Goal: Transaction & Acquisition: Download file/media

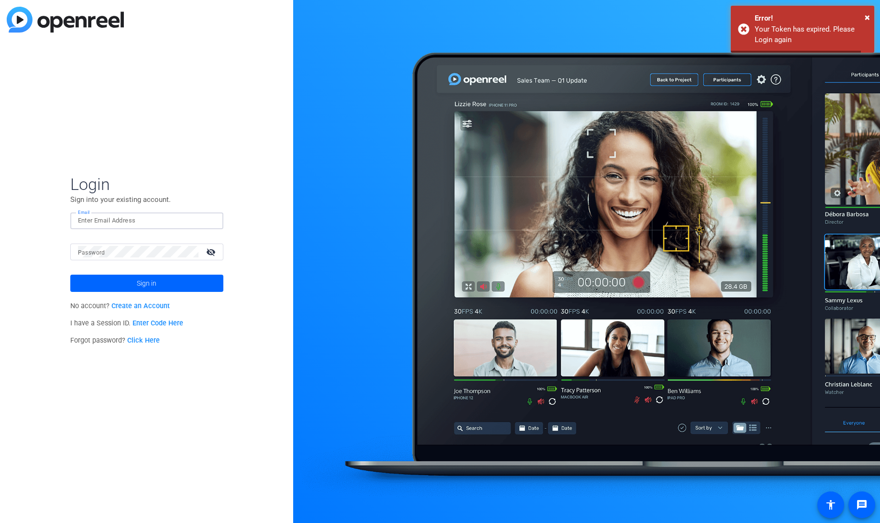
click at [105, 219] on input "Email" at bounding box center [147, 220] width 138 height 11
type input "msamstag@knowledgelaunch.com"
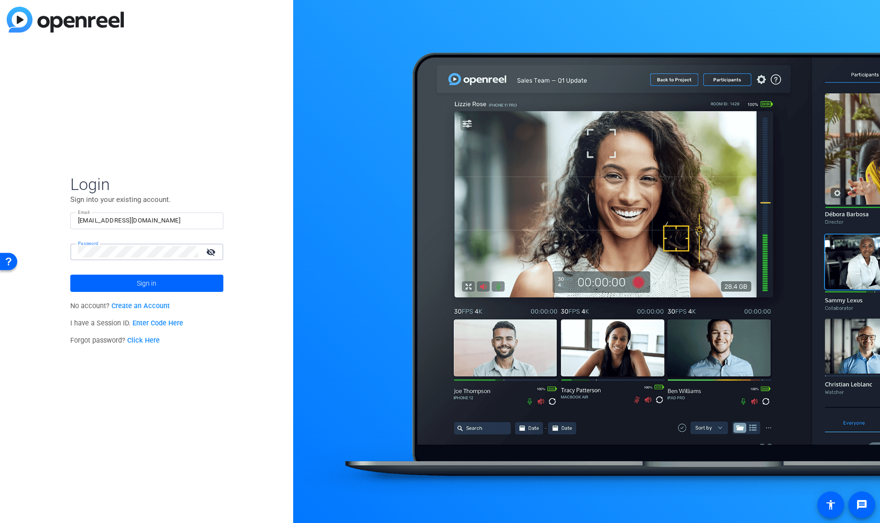
click at [70, 274] on button "Sign in" at bounding box center [146, 282] width 153 height 17
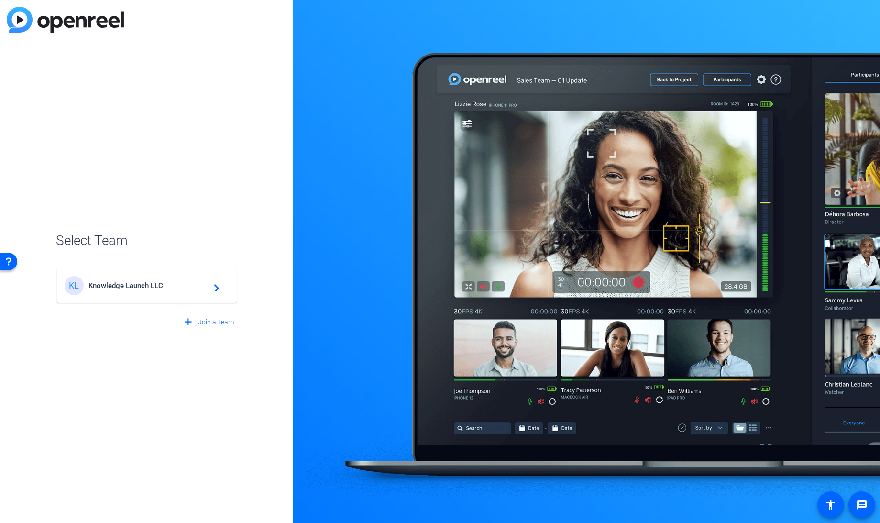
click at [113, 291] on div "KL Knowledge Launch LLC navigate_next" at bounding box center [147, 285] width 164 height 19
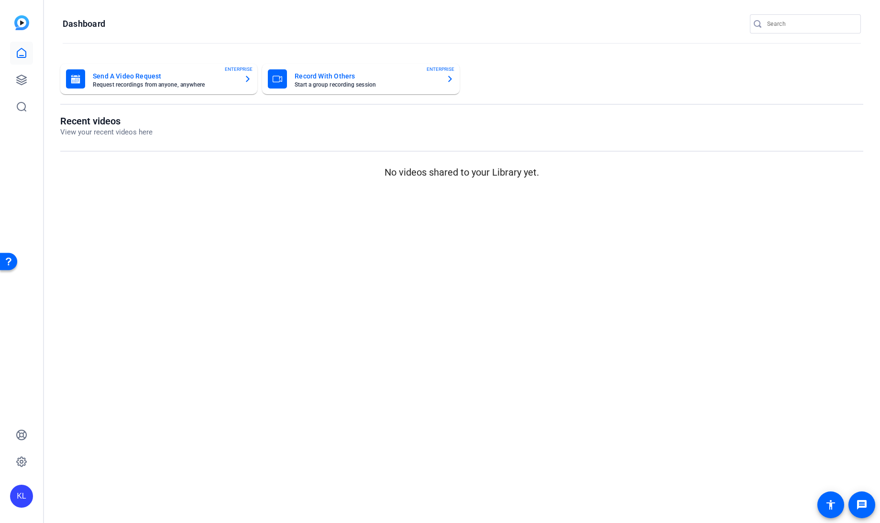
click at [25, 66] on div at bounding box center [21, 80] width 23 height 77
click at [21, 77] on icon at bounding box center [21, 79] width 11 height 11
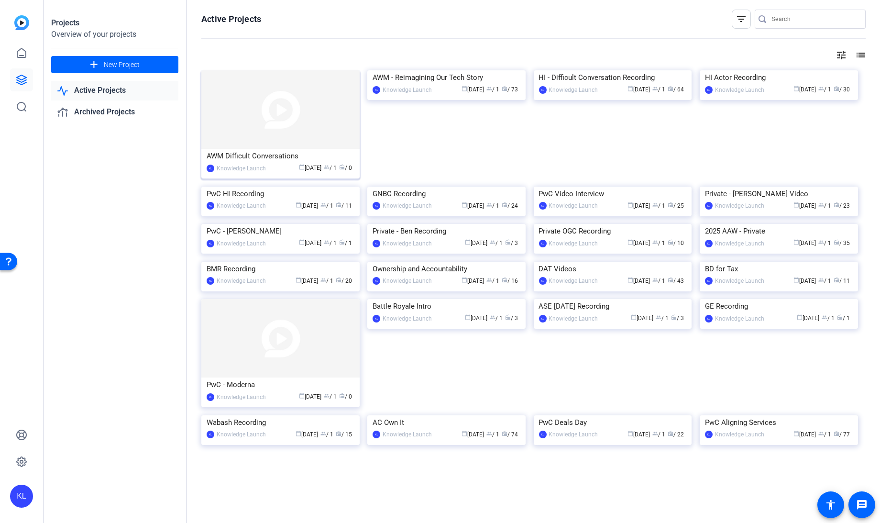
click at [257, 156] on div "AWM Difficult Conversations" at bounding box center [281, 156] width 148 height 14
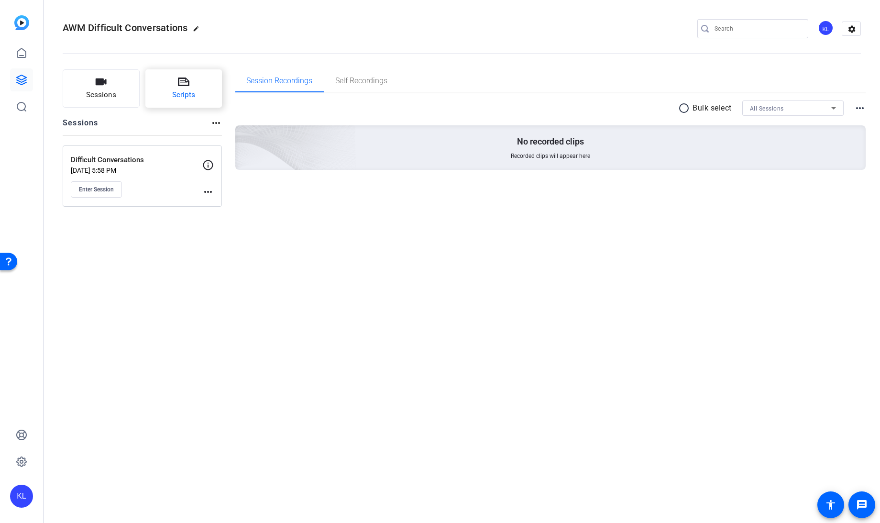
click at [195, 72] on button "Scripts" at bounding box center [183, 88] width 77 height 38
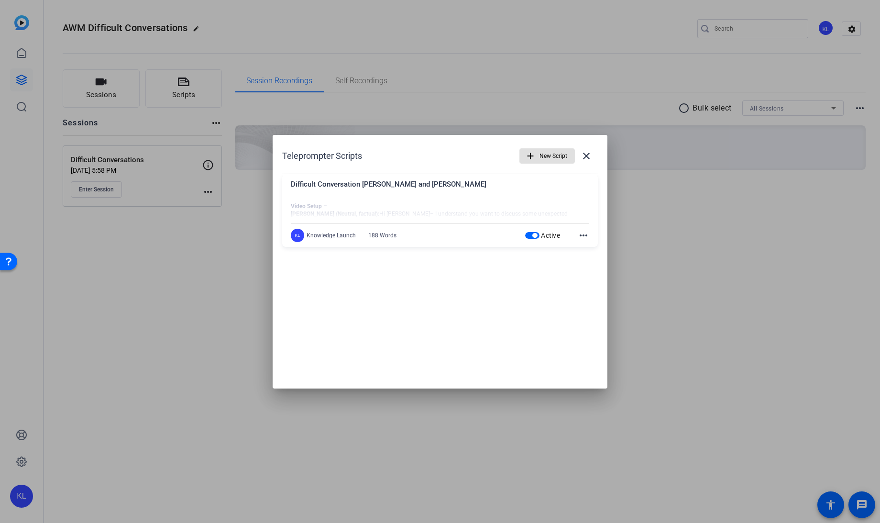
click at [581, 230] on mat-icon "more_horiz" at bounding box center [583, 235] width 11 height 11
click at [591, 249] on span "Edit" at bounding box center [604, 248] width 38 height 11
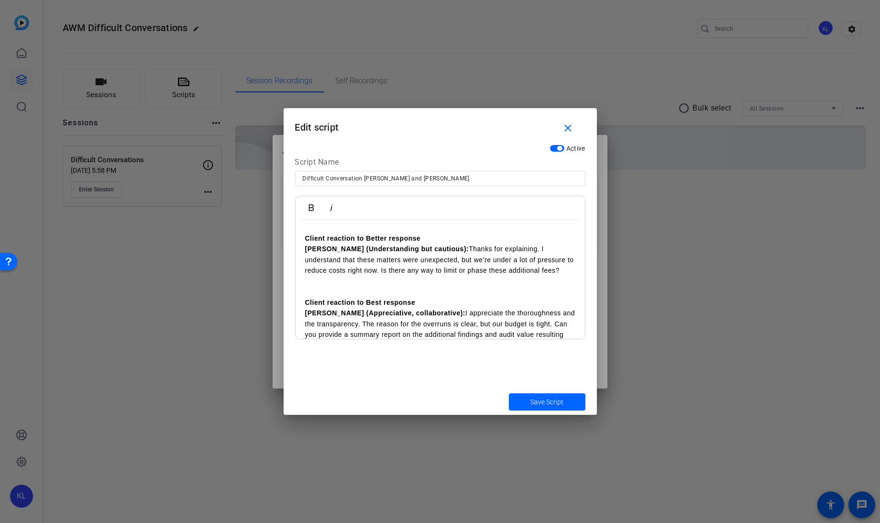
scroll to position [242, 0]
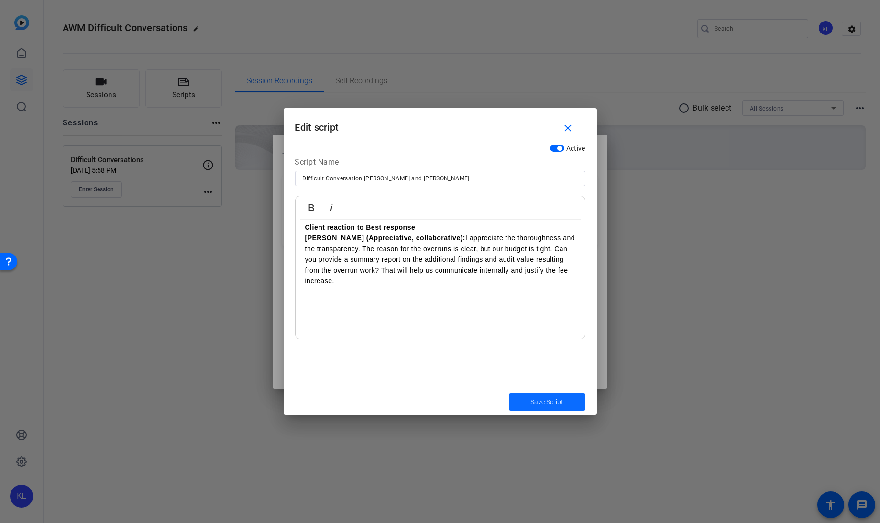
click at [539, 403] on span "Save Script" at bounding box center [546, 402] width 33 height 10
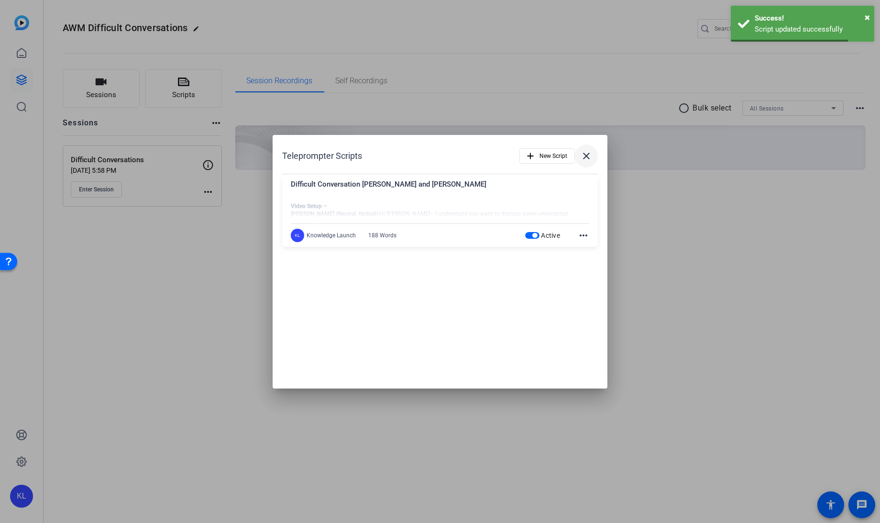
click at [586, 153] on mat-icon "close" at bounding box center [585, 155] width 11 height 11
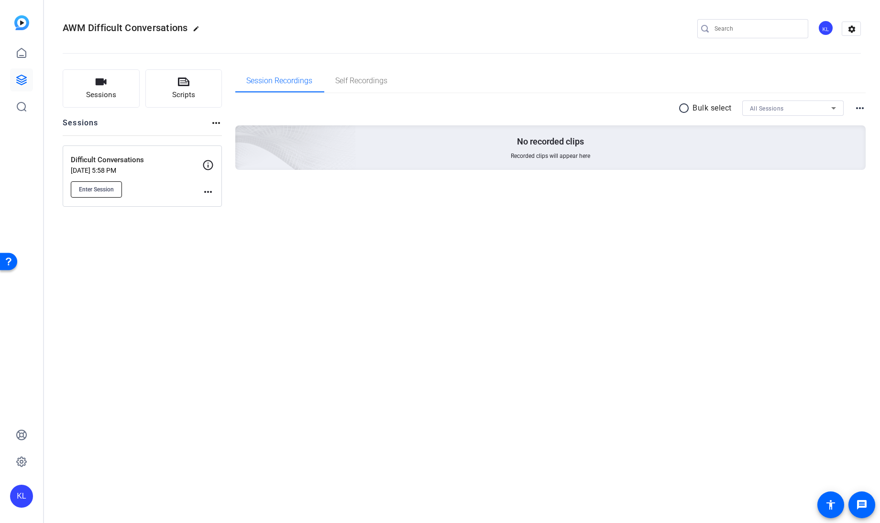
click at [96, 191] on span "Enter Session" at bounding box center [96, 190] width 35 height 8
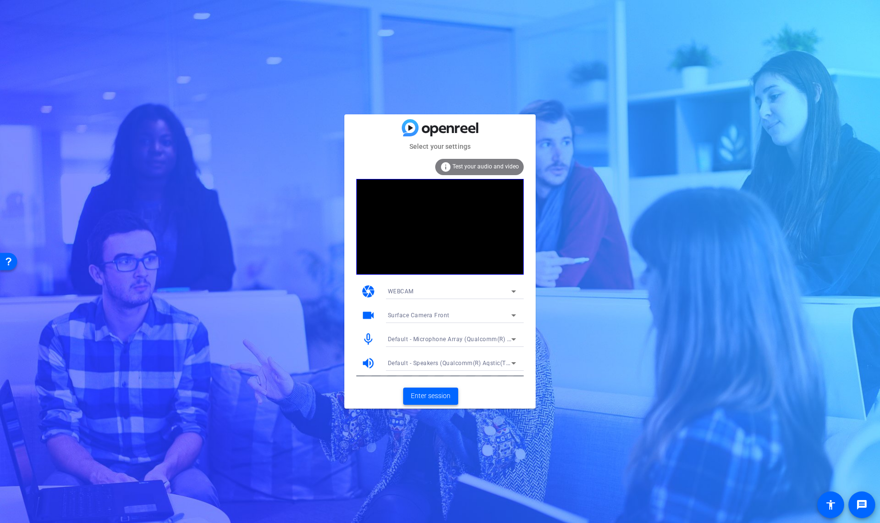
click at [430, 397] on span "Enter session" at bounding box center [431, 396] width 40 height 10
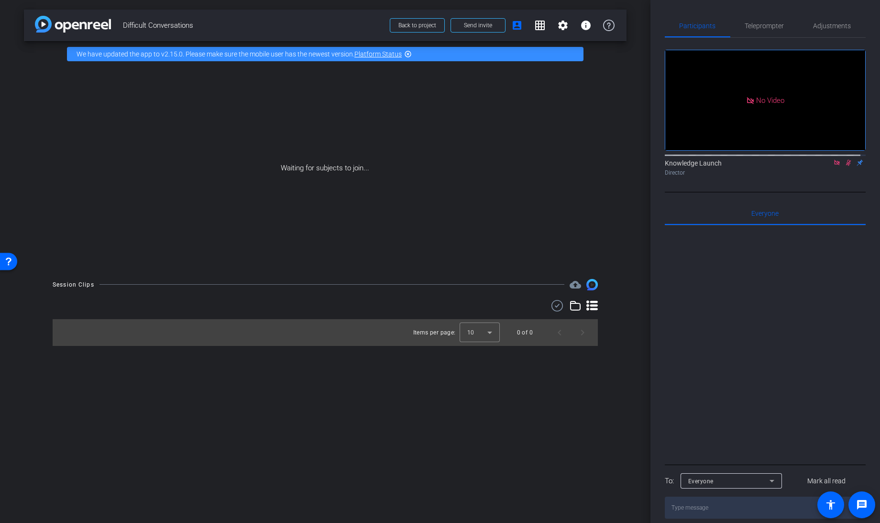
click at [834, 165] on icon at bounding box center [836, 162] width 5 height 5
click at [834, 166] on icon at bounding box center [836, 163] width 5 height 6
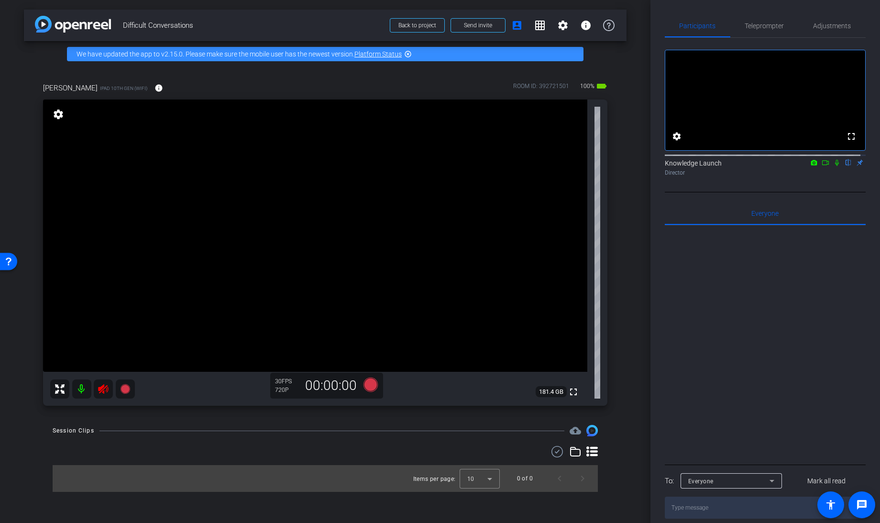
click at [99, 391] on icon at bounding box center [103, 388] width 11 height 11
click at [762, 27] on span "Teleprompter" at bounding box center [764, 25] width 39 height 7
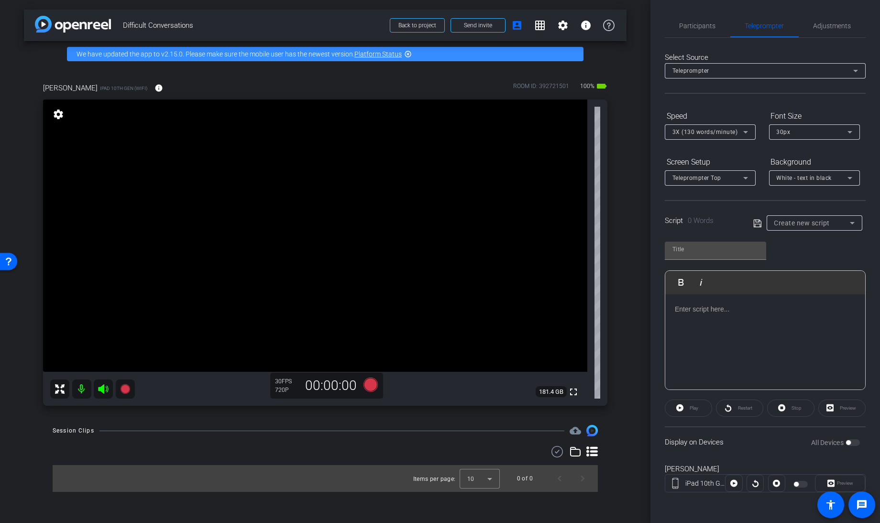
click at [735, 129] on span "3X (130 words/minute)" at bounding box center [705, 132] width 66 height 7
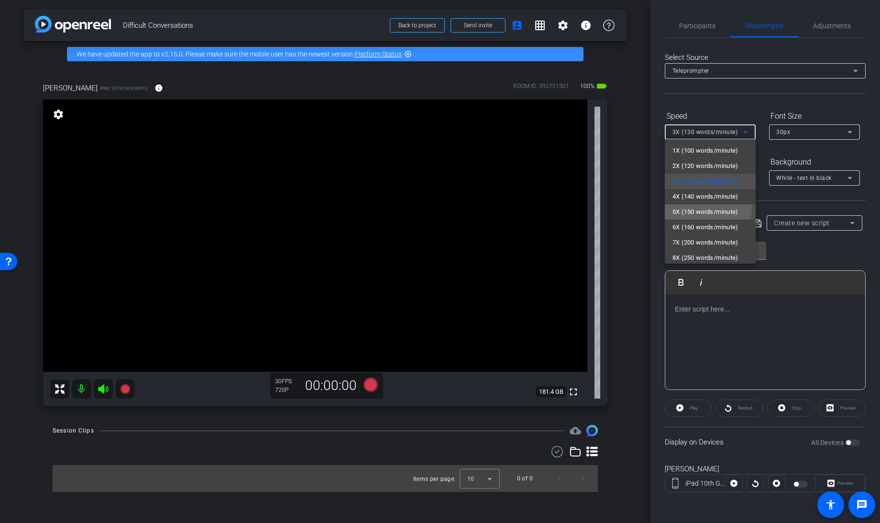
click at [695, 204] on mat-option "5X (150 words/minute)" at bounding box center [710, 211] width 91 height 15
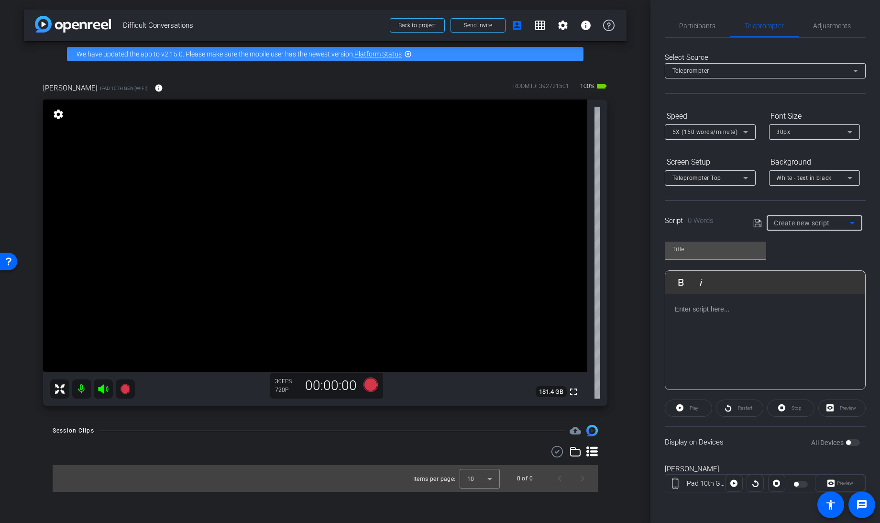
click at [832, 220] on div "Create new script" at bounding box center [812, 222] width 76 height 11
click at [797, 251] on span "Difficult Conversation [PERSON_NAME] and [PERSON_NAME]" at bounding box center [814, 256] width 80 height 11
type input "Difficult Conversation [PERSON_NAME] and [PERSON_NAME]"
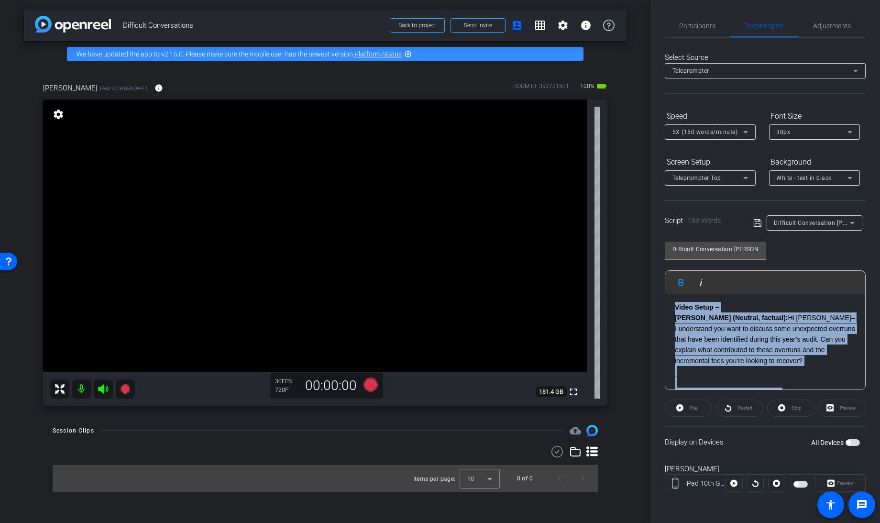
scroll to position [319, 0]
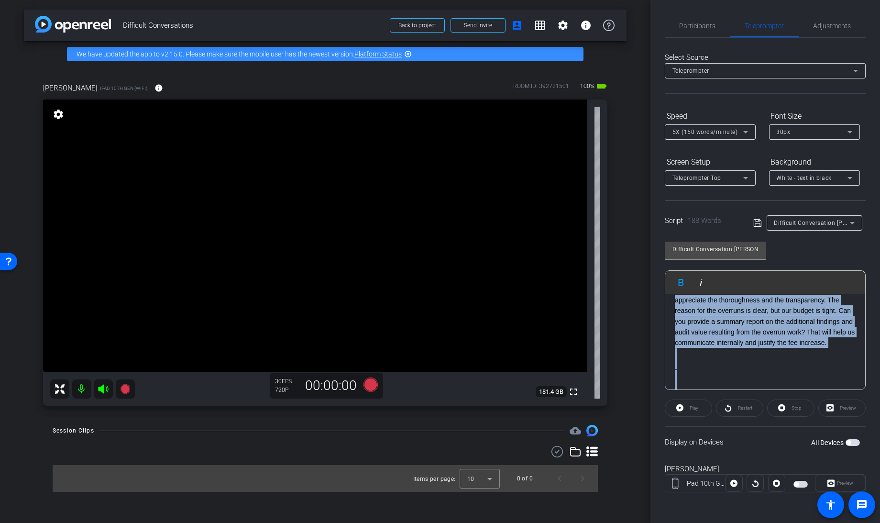
drag, startPoint x: 673, startPoint y: 303, endPoint x: 881, endPoint y: 549, distance: 321.7
click at [879, 522] on html "Accessibility Screen-Reader Guide, Feedback, and Issue Reporting | New window m…" at bounding box center [440, 261] width 880 height 523
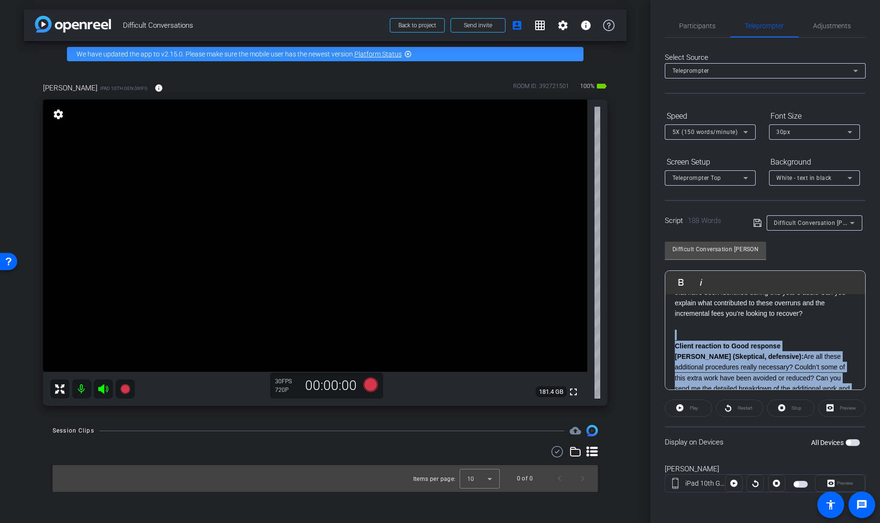
scroll to position [298, 0]
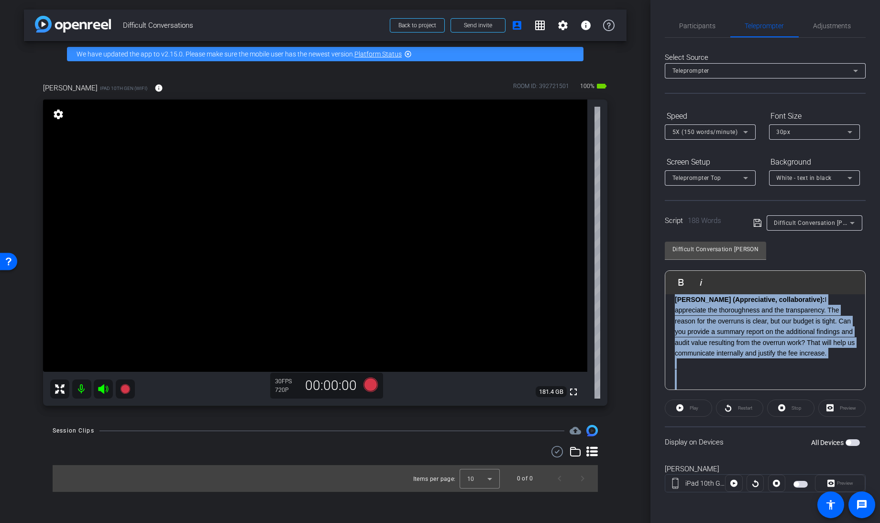
drag, startPoint x: 675, startPoint y: 335, endPoint x: 881, endPoint y: 549, distance: 297.2
click at [879, 522] on html "Accessibility Screen-Reader Guide, Feedback, and Issue Reporting | New window m…" at bounding box center [440, 261] width 880 height 523
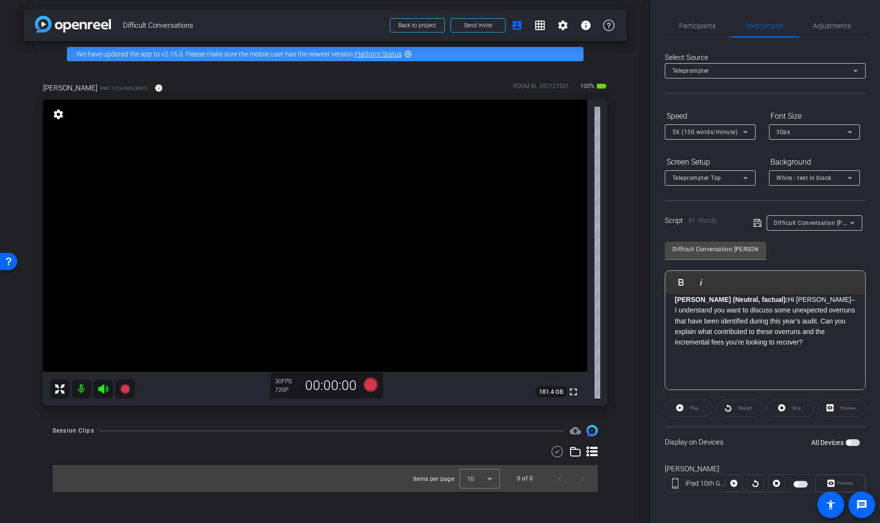
scroll to position [20, 0]
click at [821, 24] on span "Adjustments" at bounding box center [832, 25] width 38 height 7
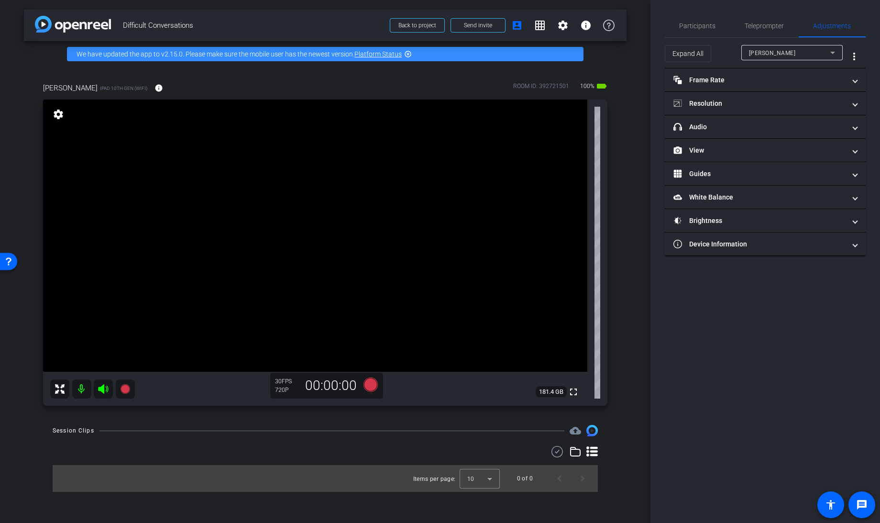
click at [776, 50] on span "[PERSON_NAME]" at bounding box center [772, 53] width 47 height 7
click at [714, 108] on div at bounding box center [440, 261] width 880 height 523
click at [714, 108] on mat-expansion-panel-header "Resolution" at bounding box center [765, 103] width 201 height 23
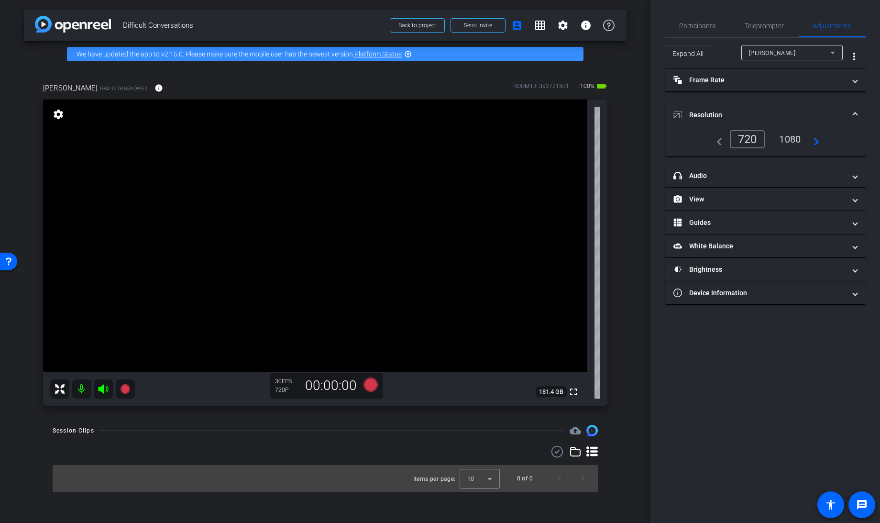
drag, startPoint x: 714, startPoint y: 108, endPoint x: 789, endPoint y: 139, distance: 80.6
click at [789, 139] on div "1080" at bounding box center [790, 139] width 36 height 16
click at [789, 139] on div "1080" at bounding box center [787, 139] width 42 height 18
drag, startPoint x: 789, startPoint y: 139, endPoint x: 777, endPoint y: 136, distance: 11.7
click at [777, 136] on div "1080" at bounding box center [787, 139] width 42 height 18
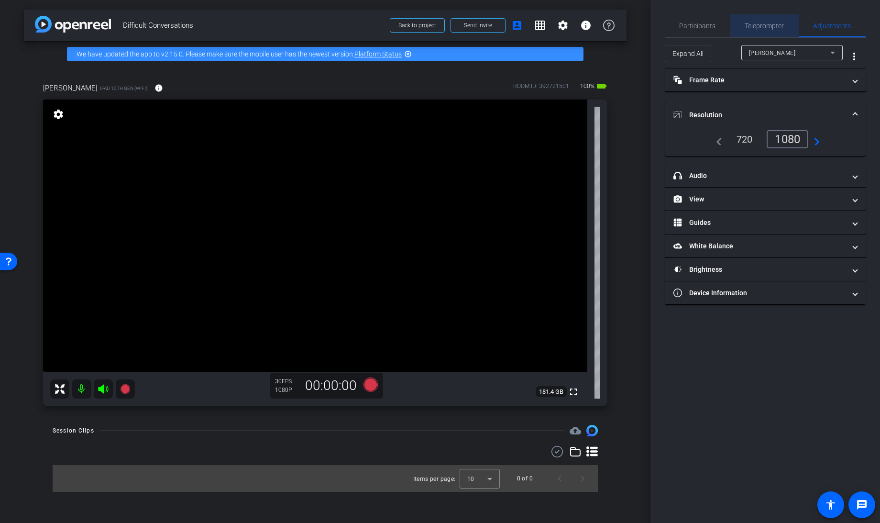
click at [754, 30] on span "Teleprompter" at bounding box center [764, 25] width 39 height 23
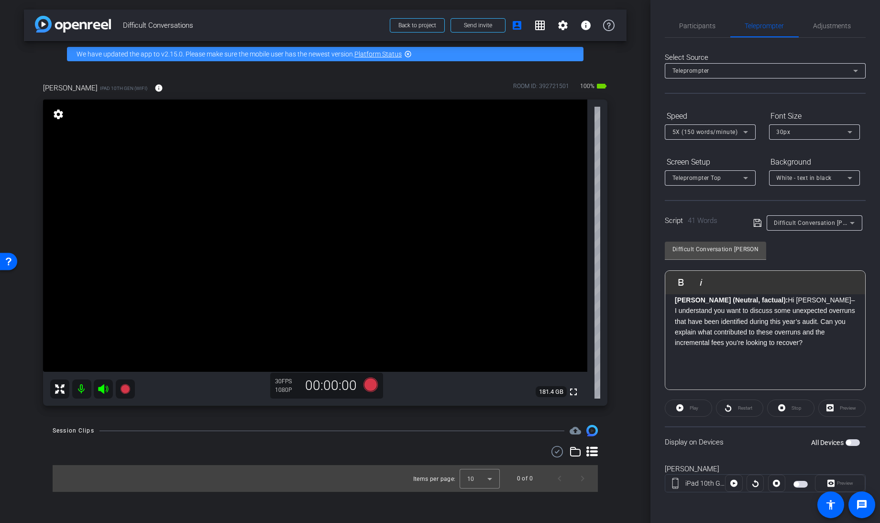
click at [850, 443] on span "button" at bounding box center [852, 442] width 14 height 7
click at [371, 387] on icon at bounding box center [370, 384] width 14 height 14
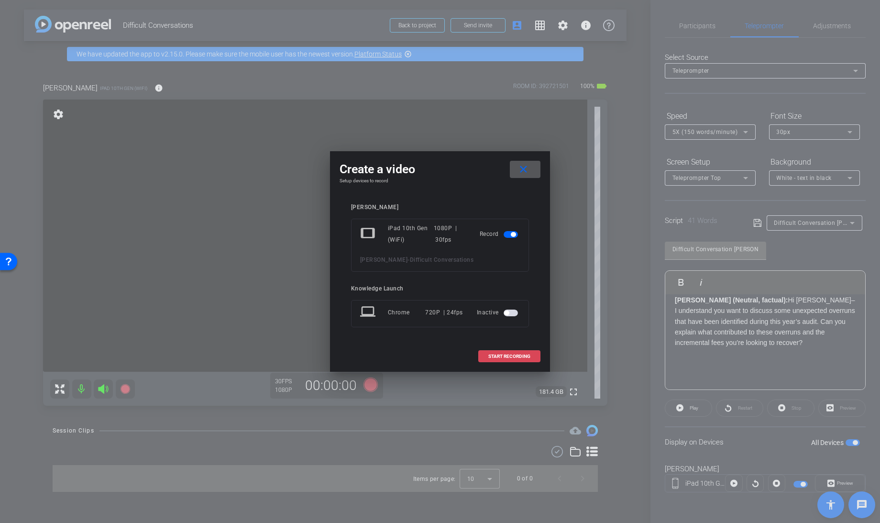
click at [500, 356] on span "START RECORDING" at bounding box center [509, 356] width 42 height 5
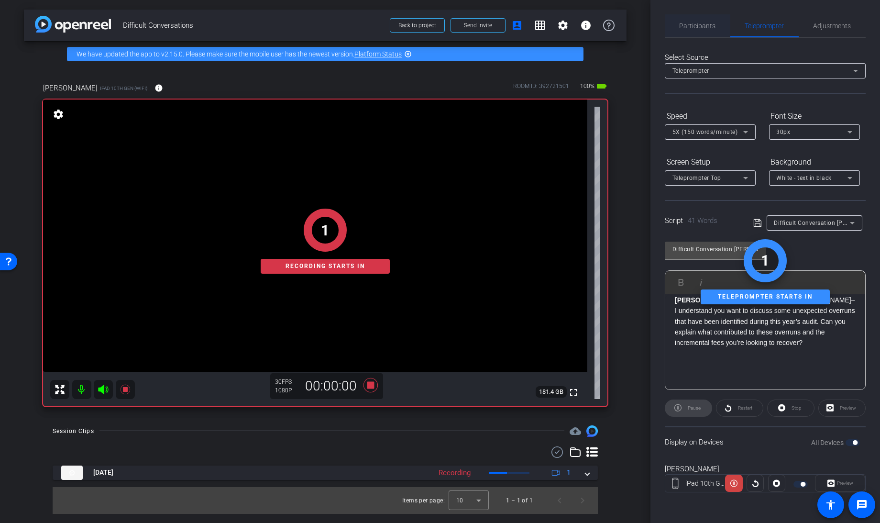
click at [690, 33] on span "Participants" at bounding box center [697, 25] width 36 height 23
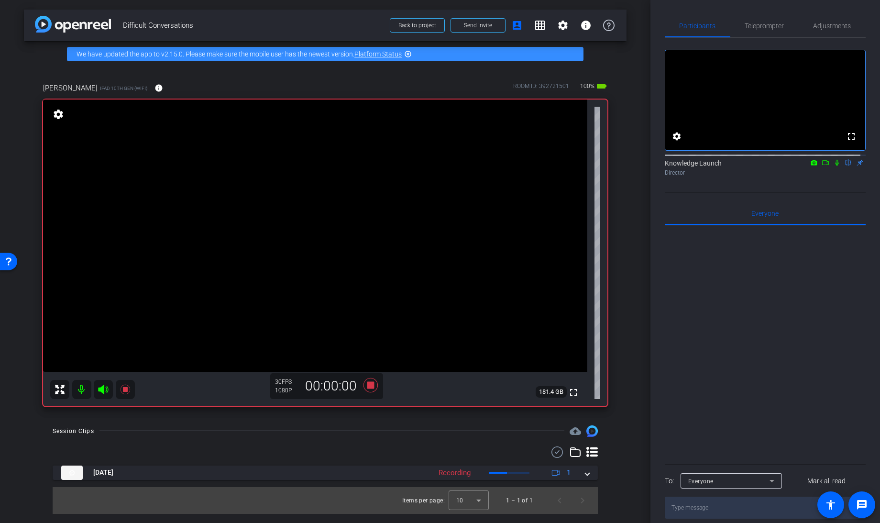
click at [835, 166] on icon at bounding box center [837, 163] width 4 height 6
click at [825, 167] on mat-icon at bounding box center [825, 162] width 11 height 9
click at [765, 30] on span "Teleprompter" at bounding box center [764, 25] width 39 height 23
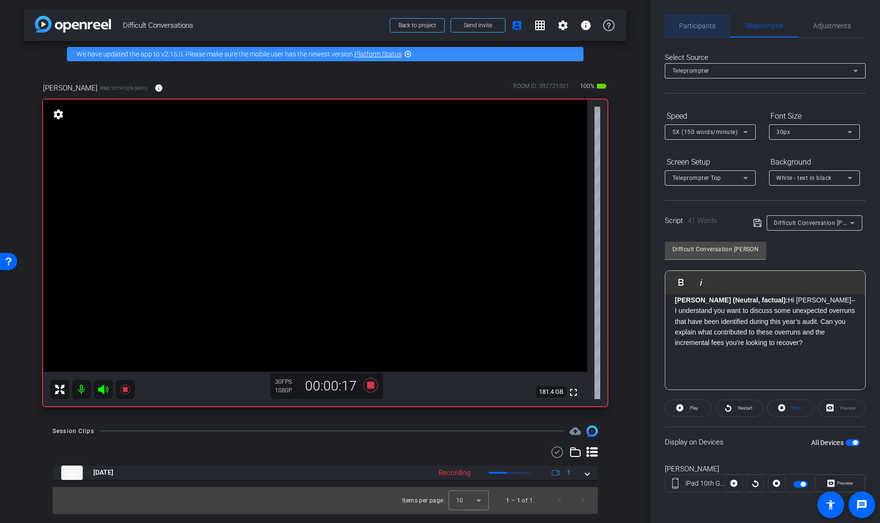
click at [687, 19] on span "Participants" at bounding box center [697, 25] width 36 height 23
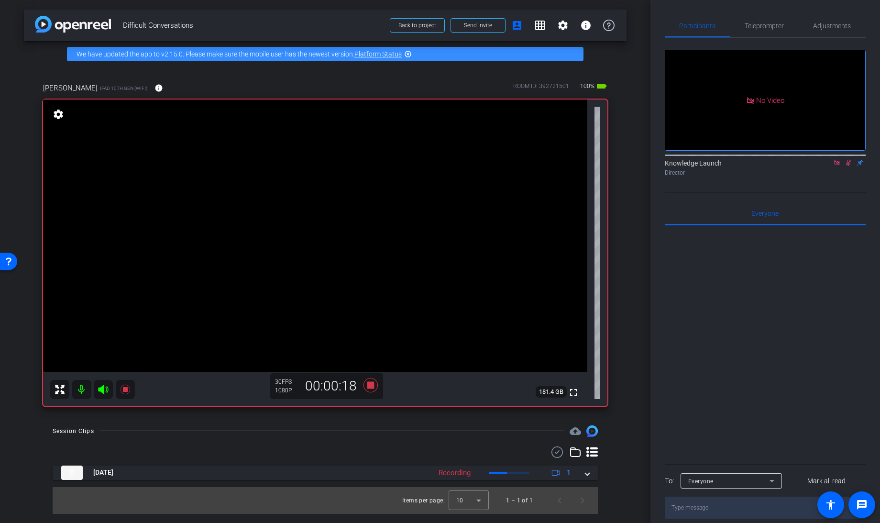
click at [849, 160] on icon at bounding box center [848, 163] width 5 height 6
click at [775, 30] on span "Teleprompter" at bounding box center [764, 25] width 39 height 23
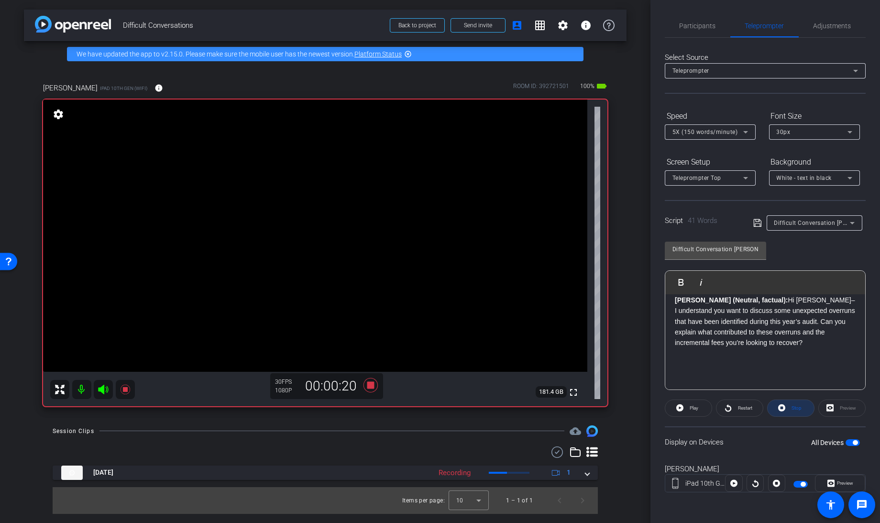
click at [779, 409] on icon at bounding box center [781, 407] width 7 height 7
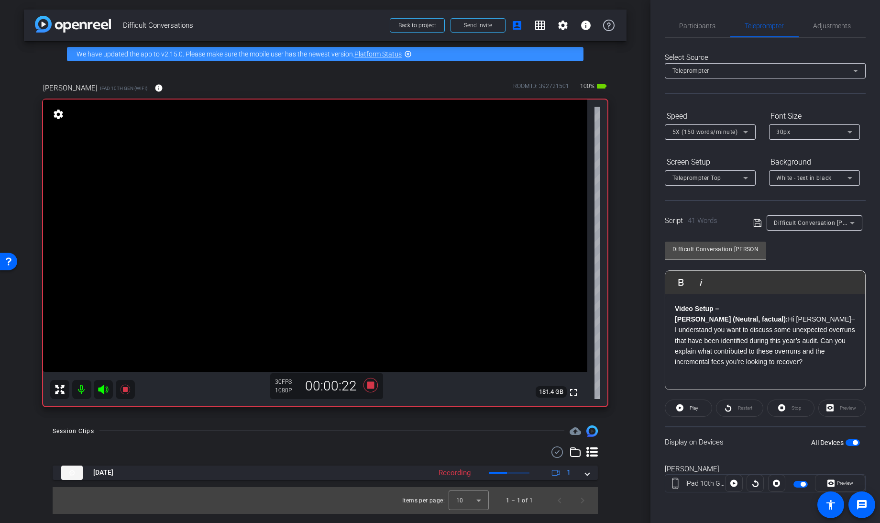
scroll to position [1, 0]
click at [683, 405] on icon at bounding box center [679, 408] width 7 height 12
click at [783, 408] on icon at bounding box center [781, 407] width 7 height 7
click at [680, 405] on icon at bounding box center [679, 407] width 7 height 7
click at [370, 385] on icon at bounding box center [370, 385] width 14 height 14
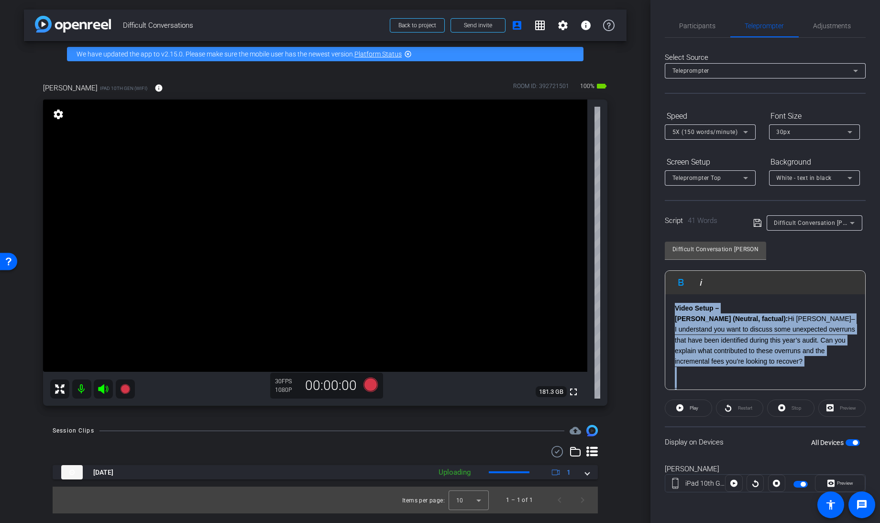
scroll to position [20, 0]
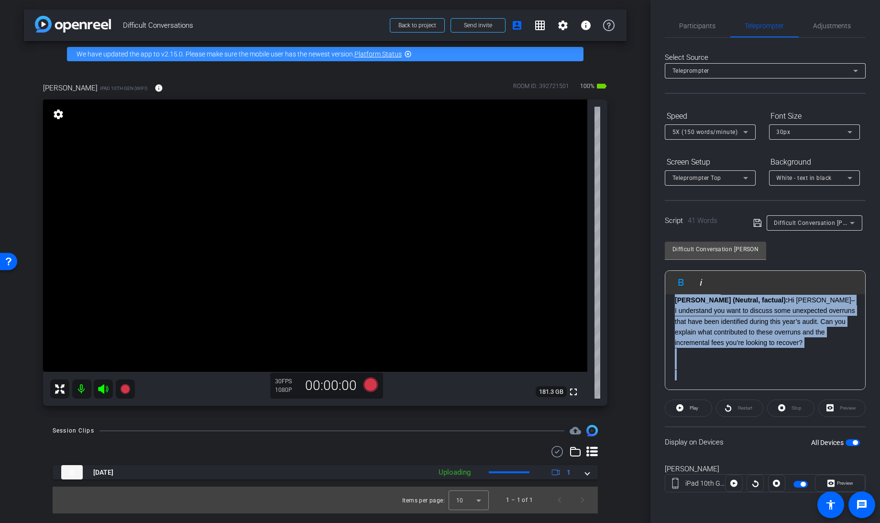
drag, startPoint x: 676, startPoint y: 306, endPoint x: 806, endPoint y: 405, distance: 163.3
click at [806, 405] on openreel-capture-teleprompter "Speed 5X (150 words/minute) Font Size 30px Screen Setup Teleprompter Top Backgr…" at bounding box center [765, 308] width 201 height 401
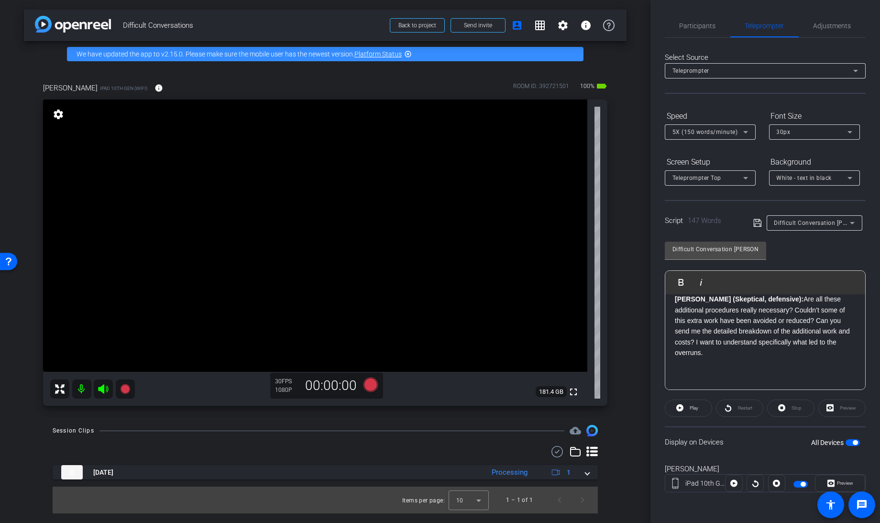
scroll to position [0, 0]
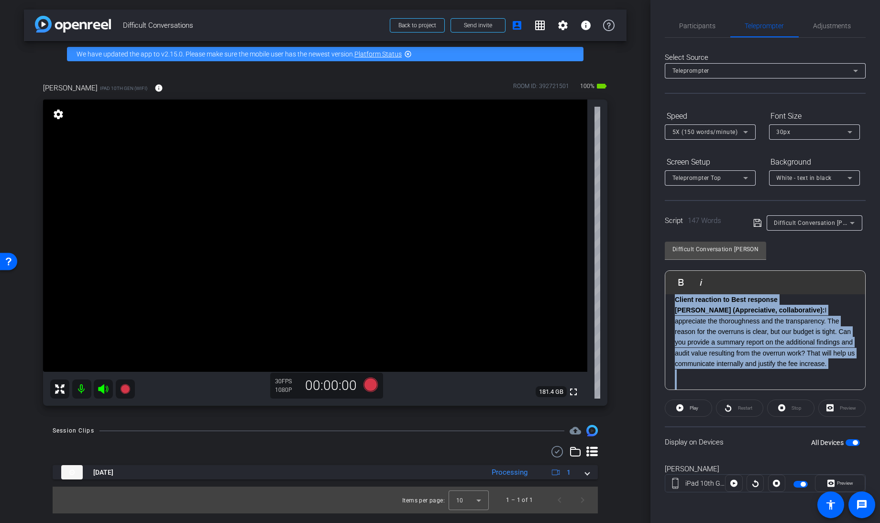
drag, startPoint x: 676, startPoint y: 331, endPoint x: 787, endPoint y: 486, distance: 190.3
click at [787, 486] on openreel-capture-teleprompter "Speed 5X (150 words/minute) Font Size 30px Screen Setup Teleprompter Top Backgr…" at bounding box center [765, 308] width 201 height 401
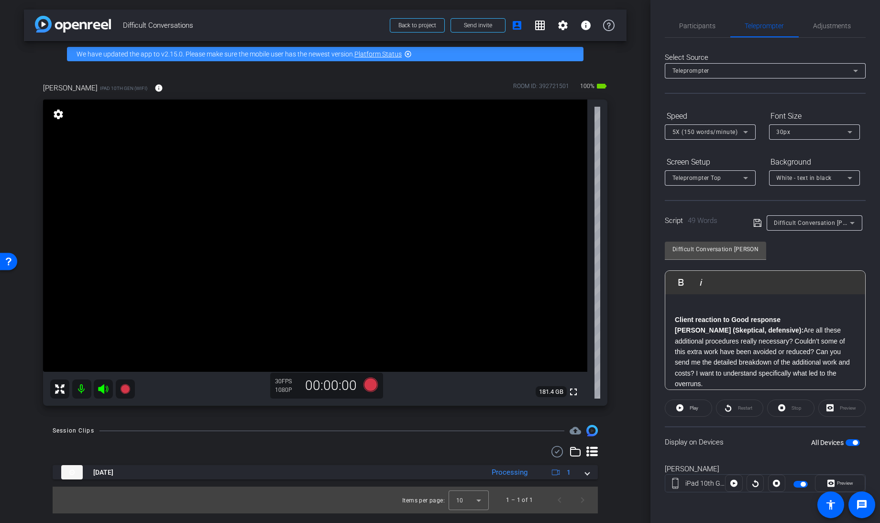
click at [756, 224] on icon at bounding box center [757, 222] width 9 height 11
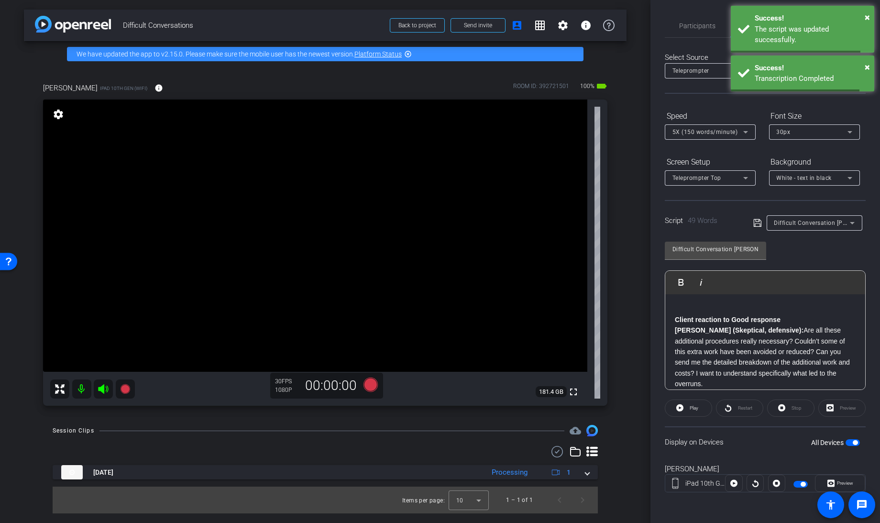
click at [855, 440] on span "button" at bounding box center [855, 442] width 5 height 5
click at [855, 440] on span "button" at bounding box center [852, 442] width 14 height 7
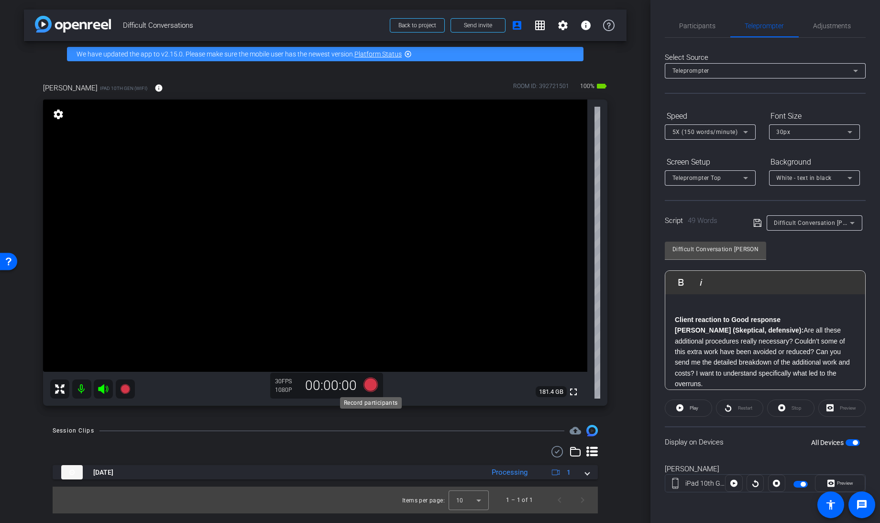
click at [369, 387] on icon at bounding box center [370, 384] width 14 height 14
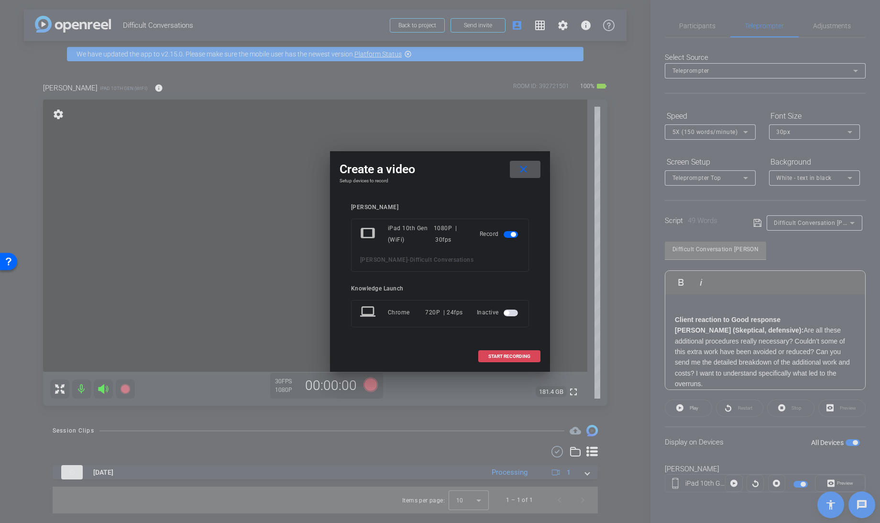
click at [514, 355] on span "START RECORDING" at bounding box center [509, 356] width 42 height 5
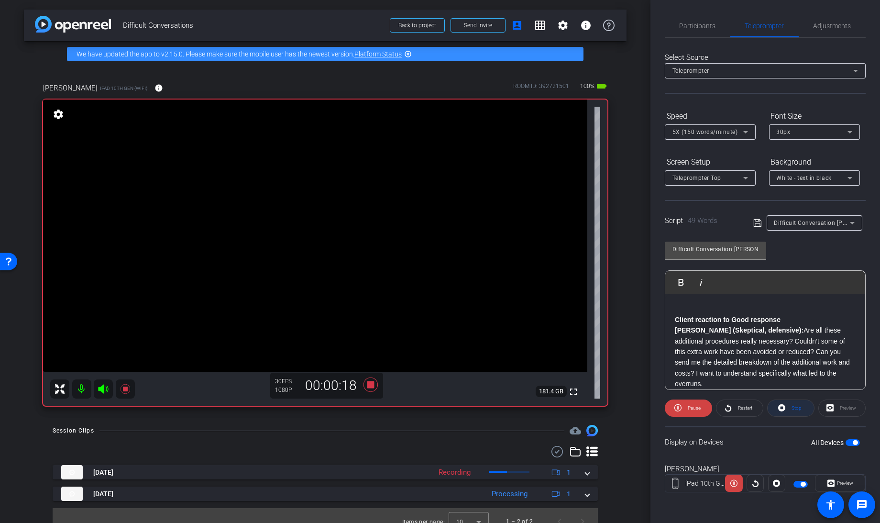
click at [783, 404] on icon at bounding box center [781, 407] width 7 height 7
click at [680, 407] on icon at bounding box center [679, 408] width 7 height 12
click at [787, 407] on span at bounding box center [790, 407] width 46 height 23
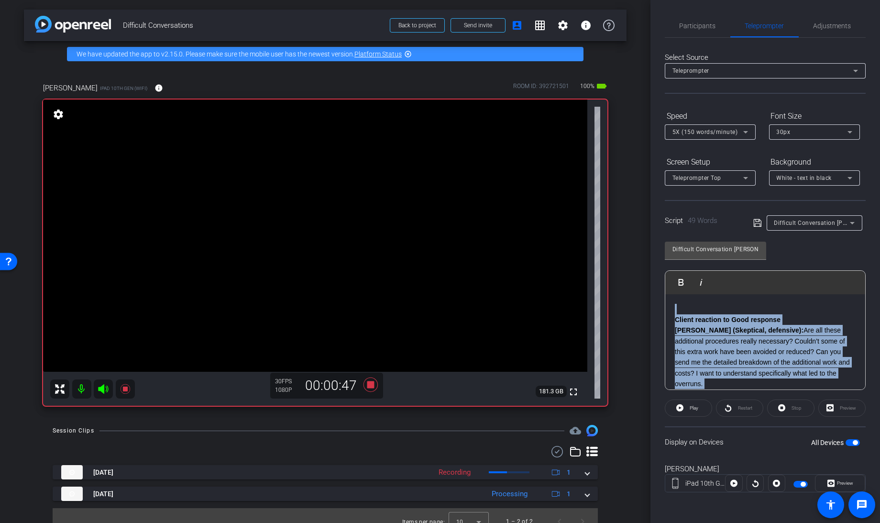
scroll to position [30, 0]
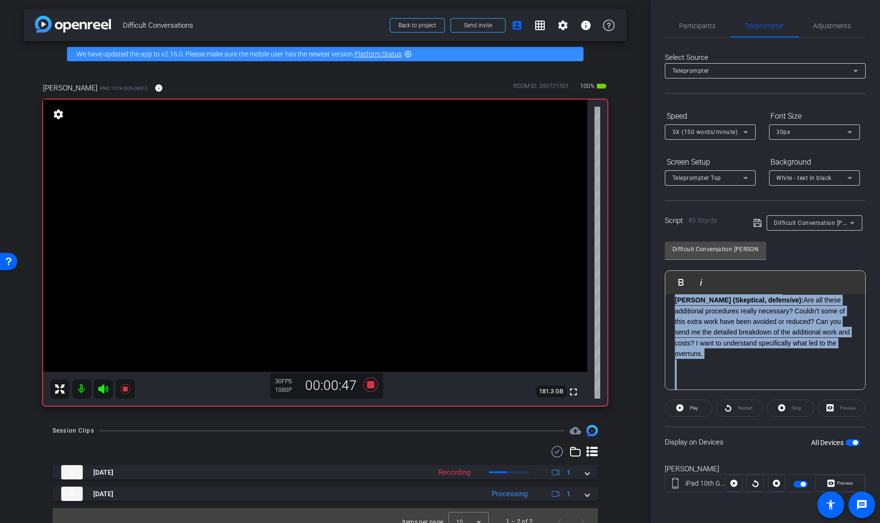
drag, startPoint x: 675, startPoint y: 308, endPoint x: 844, endPoint y: 467, distance: 232.4
click at [844, 467] on openreel-capture-teleprompter "Speed 5X (150 words/minute) Font Size 30px Screen Setup Teleprompter Top Backgr…" at bounding box center [765, 308] width 201 height 401
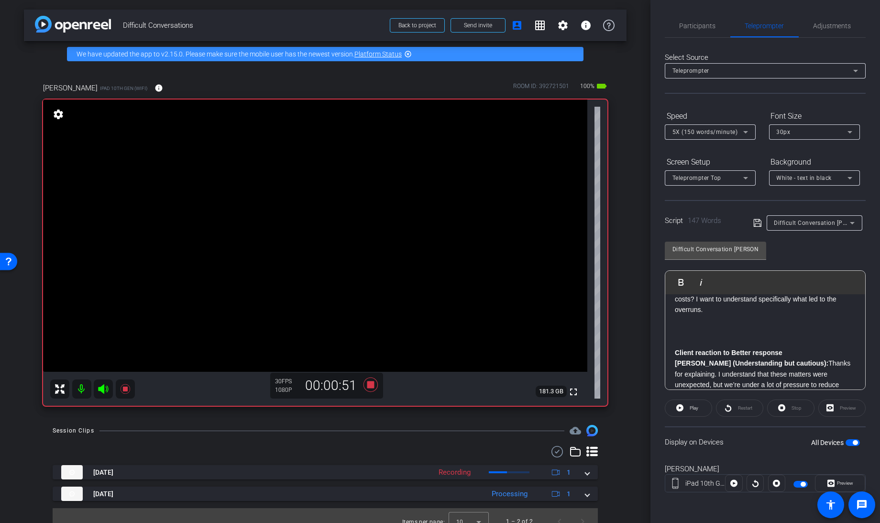
scroll to position [75, 0]
click at [677, 335] on p at bounding box center [765, 340] width 181 height 11
click at [366, 386] on icon at bounding box center [370, 384] width 14 height 14
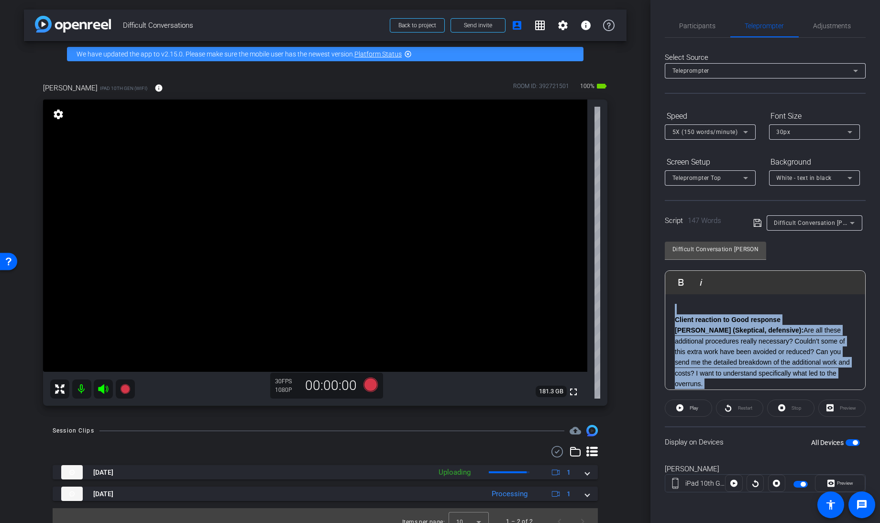
drag, startPoint x: 684, startPoint y: 328, endPoint x: 653, endPoint y: 164, distance: 166.9
click at [653, 164] on div "Participants Teleprompter Adjustments Knowledge Launch Director Everyone 0 Mark…" at bounding box center [765, 261] width 230 height 523
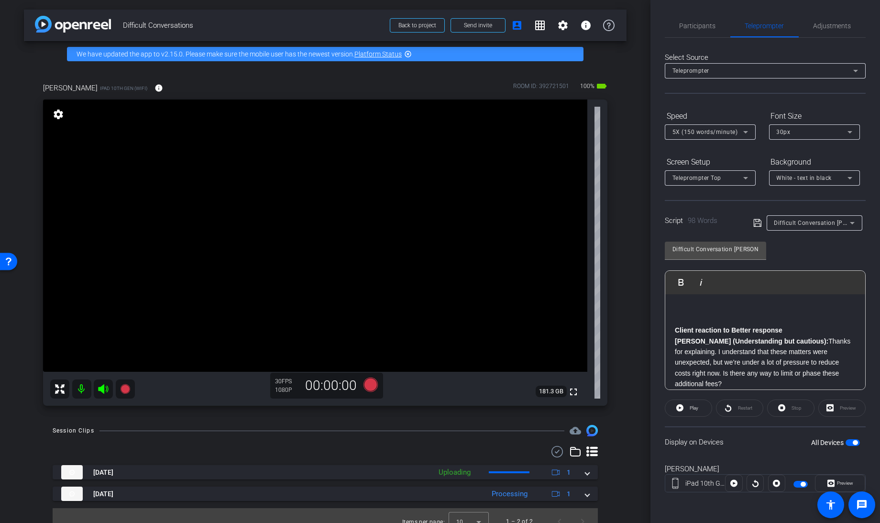
click at [675, 330] on strong "Client reaction to Better response" at bounding box center [729, 330] width 108 height 8
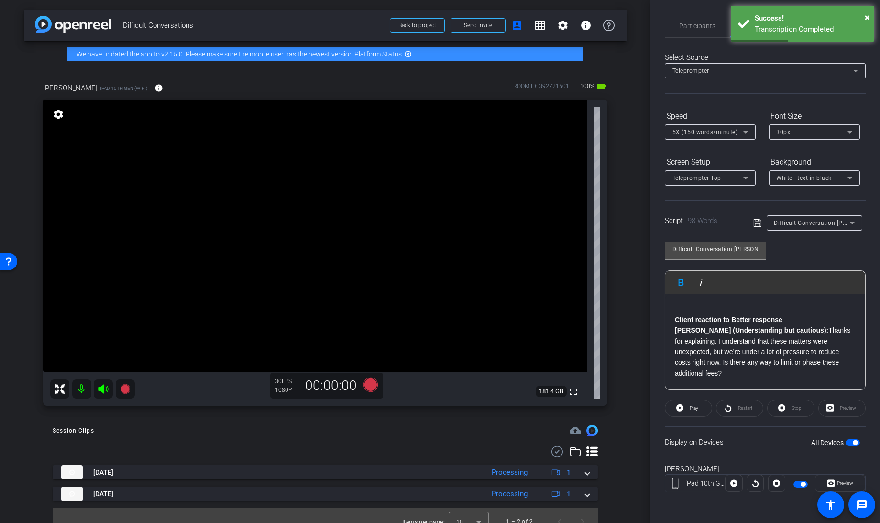
click at [675, 318] on strong "Client reaction to Better response" at bounding box center [729, 320] width 108 height 8
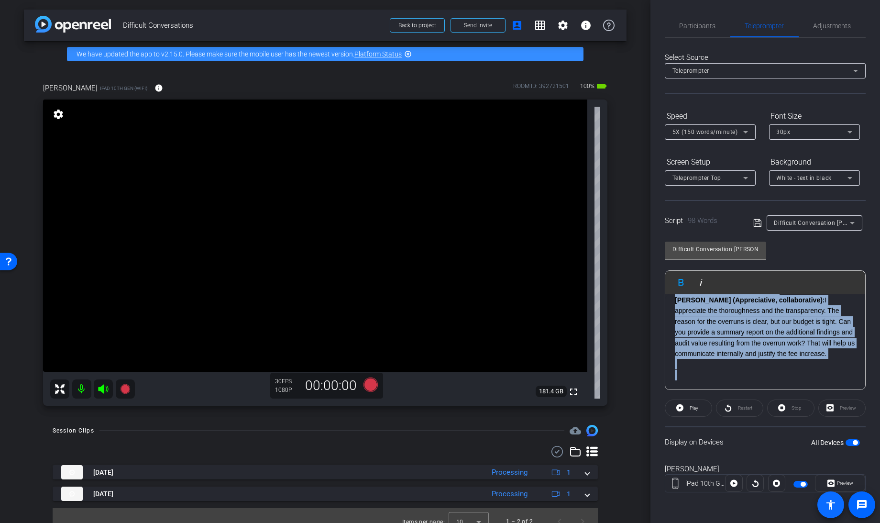
drag, startPoint x: 680, startPoint y: 320, endPoint x: 842, endPoint y: 504, distance: 245.6
click at [842, 504] on openreel-root "menu arrow_forward_ios keyboard_return Close forward_to_inbox Send invite accou…" at bounding box center [440, 261] width 880 height 523
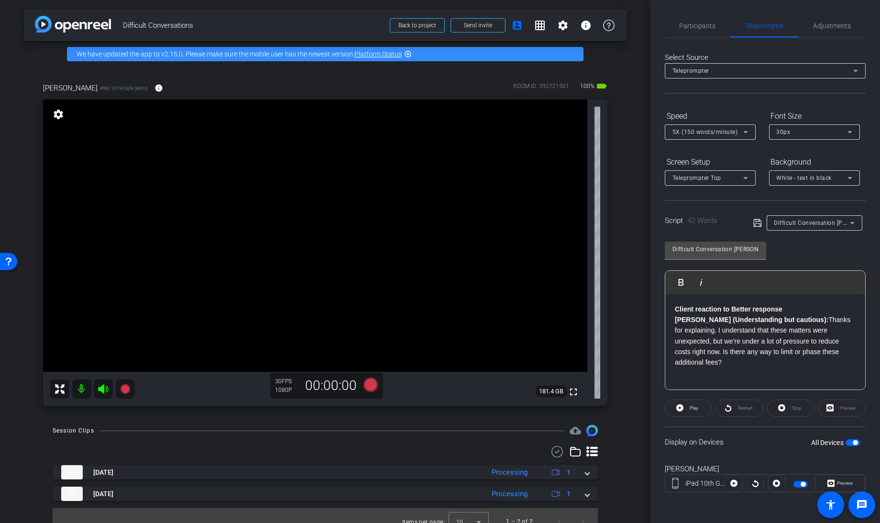
click at [752, 220] on div "Script 42 Words Difficult Conversation [PERSON_NAME] and [PERSON_NAME]" at bounding box center [765, 215] width 201 height 31
click at [755, 220] on icon at bounding box center [757, 223] width 8 height 8
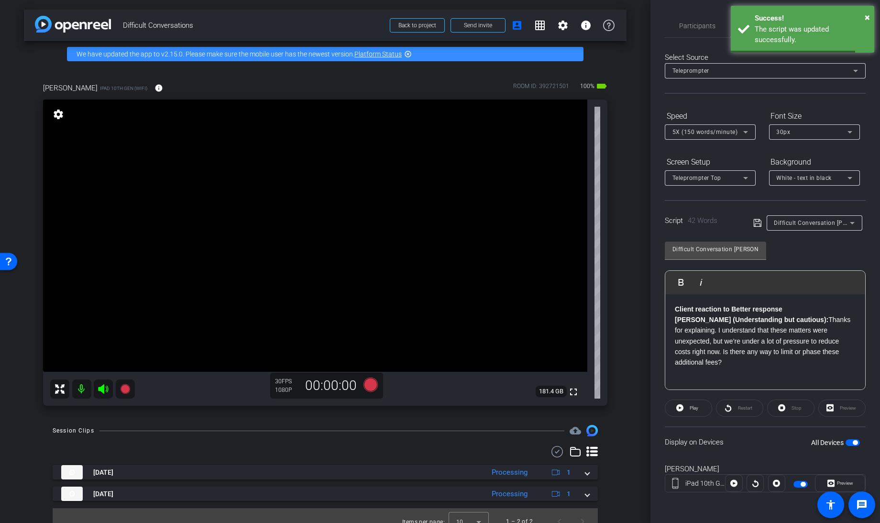
click at [848, 439] on span "button" at bounding box center [852, 442] width 14 height 7
click at [848, 440] on span "button" at bounding box center [848, 442] width 5 height 5
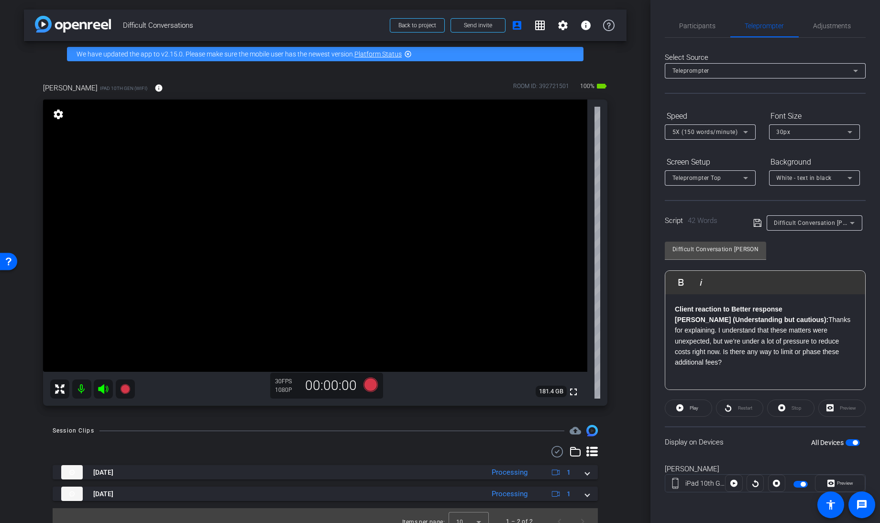
click at [367, 383] on icon at bounding box center [370, 384] width 14 height 14
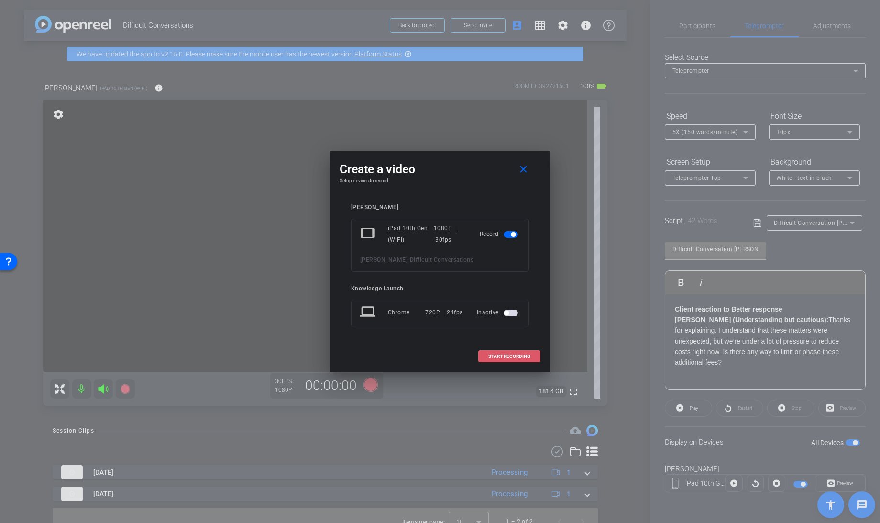
click at [507, 355] on span "START RECORDING" at bounding box center [509, 356] width 42 height 5
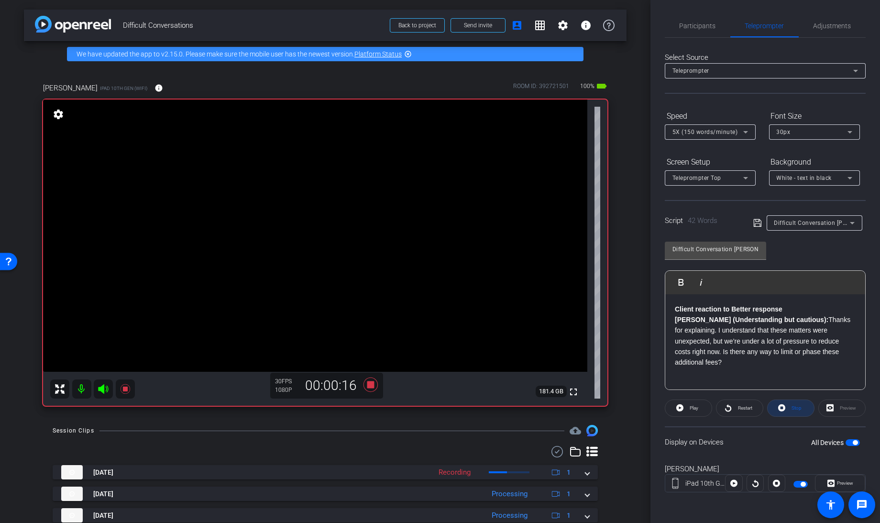
click at [785, 408] on span at bounding box center [790, 407] width 46 height 23
click at [678, 409] on icon at bounding box center [679, 408] width 7 height 12
click at [367, 383] on icon at bounding box center [370, 384] width 14 height 14
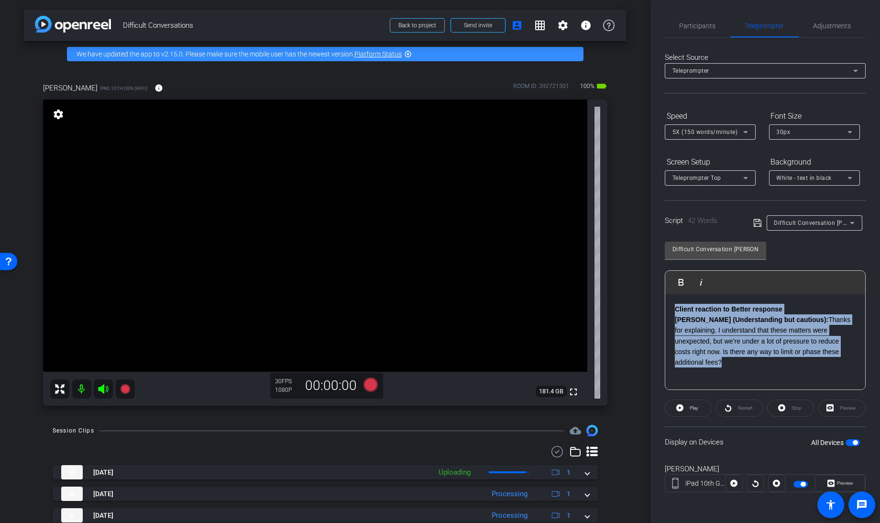
drag, startPoint x: 736, startPoint y: 361, endPoint x: 625, endPoint y: 252, distance: 154.9
click at [625, 252] on div "arrow_back Difficult Conversations Back to project Send invite account_box grid…" at bounding box center [440, 261] width 880 height 523
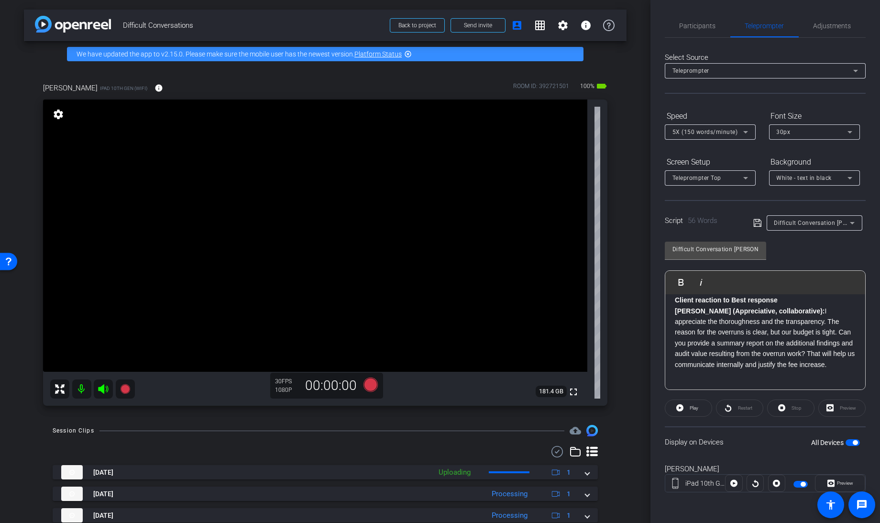
scroll to position [0, 0]
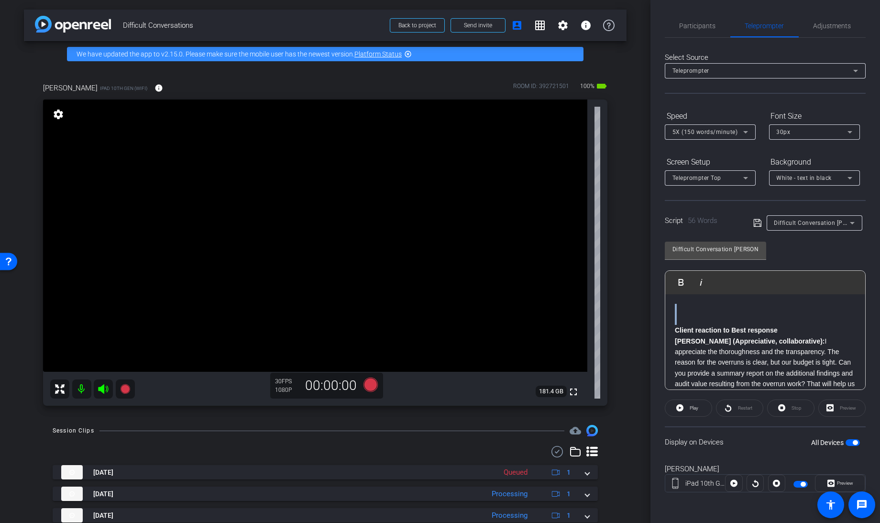
drag, startPoint x: 676, startPoint y: 328, endPoint x: 670, endPoint y: 281, distance: 47.6
click at [670, 281] on div "Play Play from this location Play Selected Play and display the selected text o…" at bounding box center [765, 330] width 201 height 120
click at [757, 221] on icon at bounding box center [757, 223] width 8 height 8
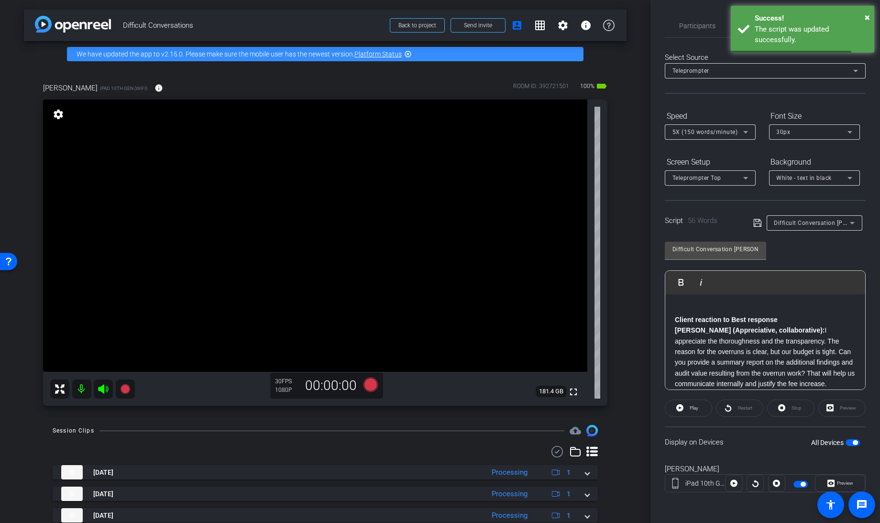
click at [853, 441] on span "button" at bounding box center [855, 442] width 5 height 5
click at [853, 441] on span "button" at bounding box center [852, 442] width 14 height 7
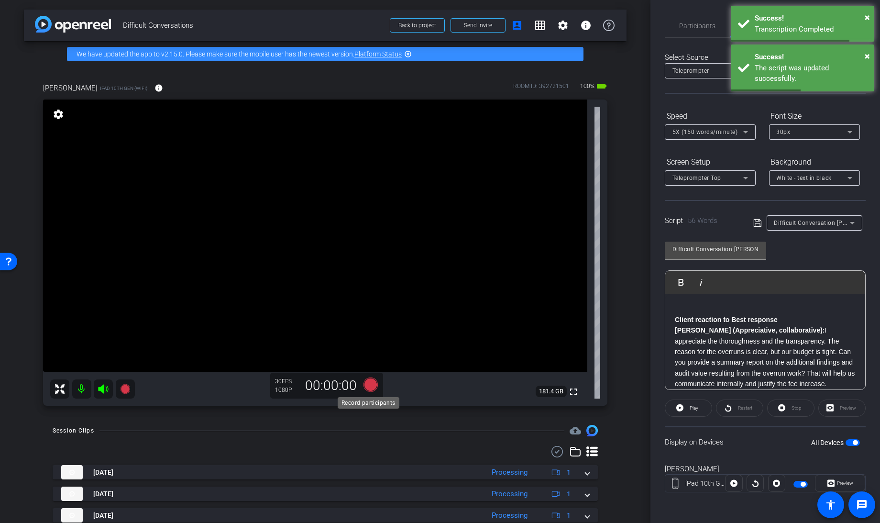
click at [369, 386] on icon at bounding box center [370, 384] width 14 height 14
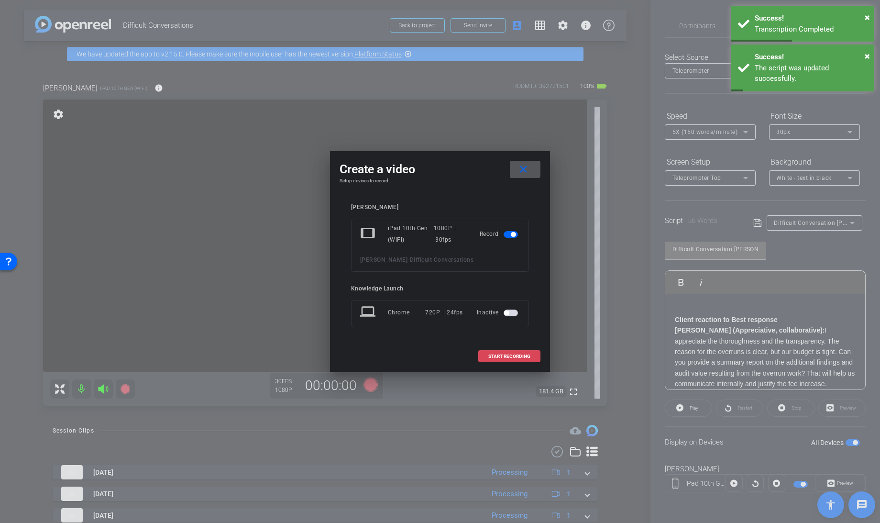
click at [508, 356] on span "START RECORDING" at bounding box center [509, 356] width 42 height 5
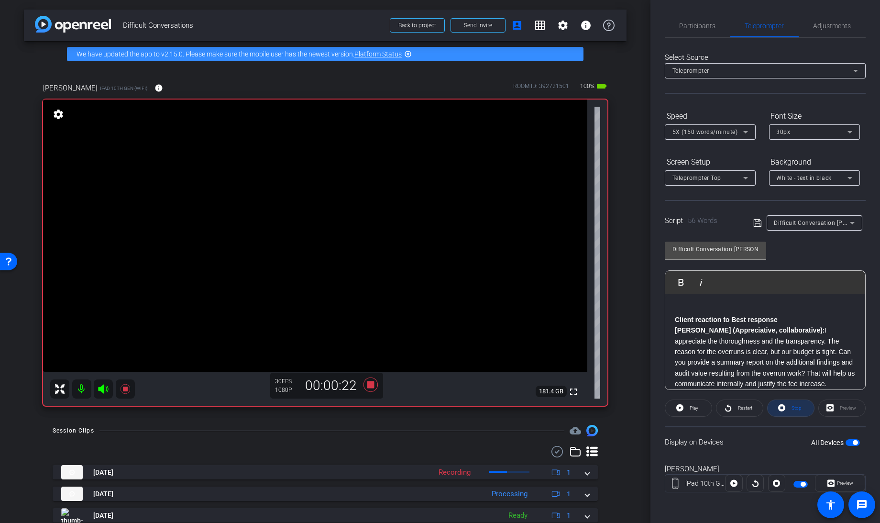
click at [783, 405] on icon at bounding box center [781, 408] width 7 height 12
click at [681, 407] on icon at bounding box center [679, 407] width 7 height 7
click at [367, 385] on icon at bounding box center [370, 384] width 14 height 14
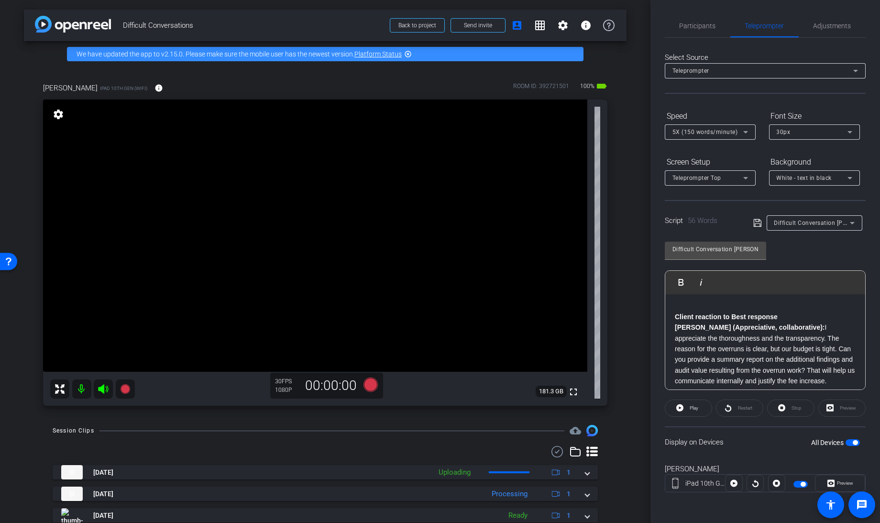
scroll to position [20, 0]
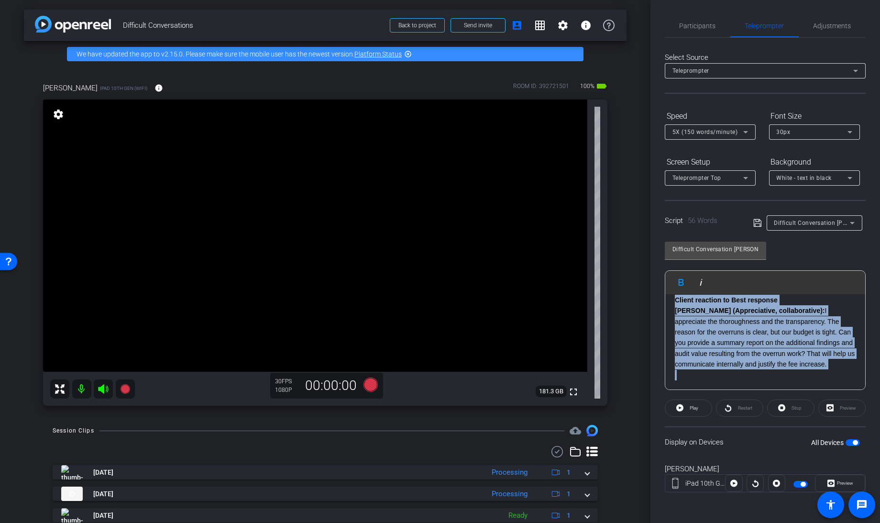
drag, startPoint x: 672, startPoint y: 298, endPoint x: 877, endPoint y: 427, distance: 242.2
click at [877, 427] on div "Participants Teleprompter Adjustments Knowledge Launch Director Everyone 0 Mark…" at bounding box center [765, 261] width 230 height 523
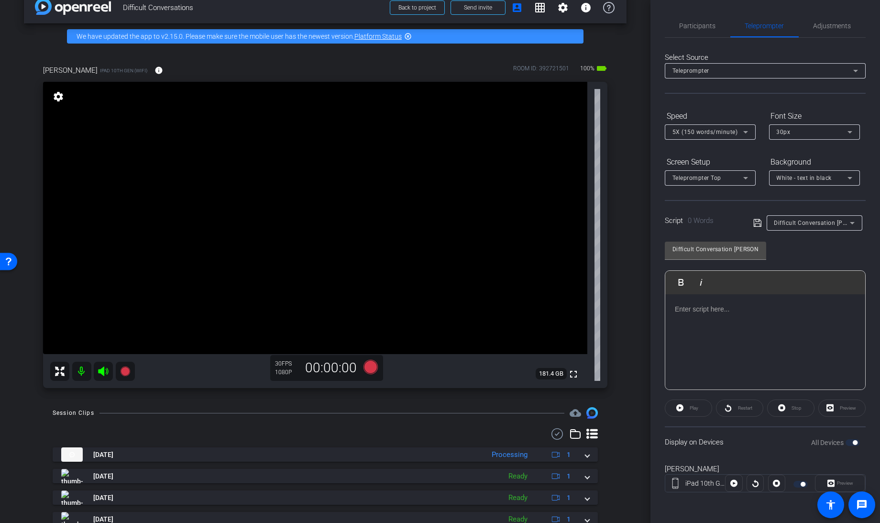
scroll to position [17, 0]
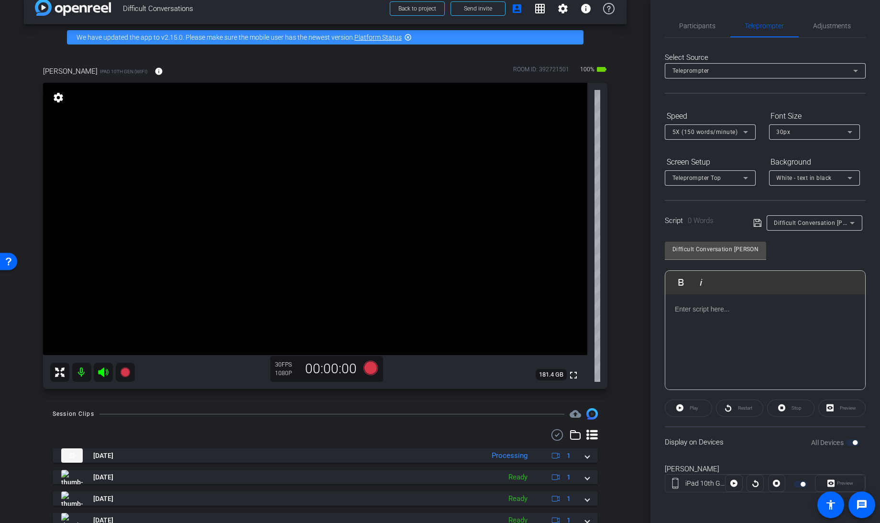
click at [851, 441] on div "All Devices" at bounding box center [835, 443] width 49 height 10
click at [702, 31] on span "Participants" at bounding box center [697, 25] width 36 height 23
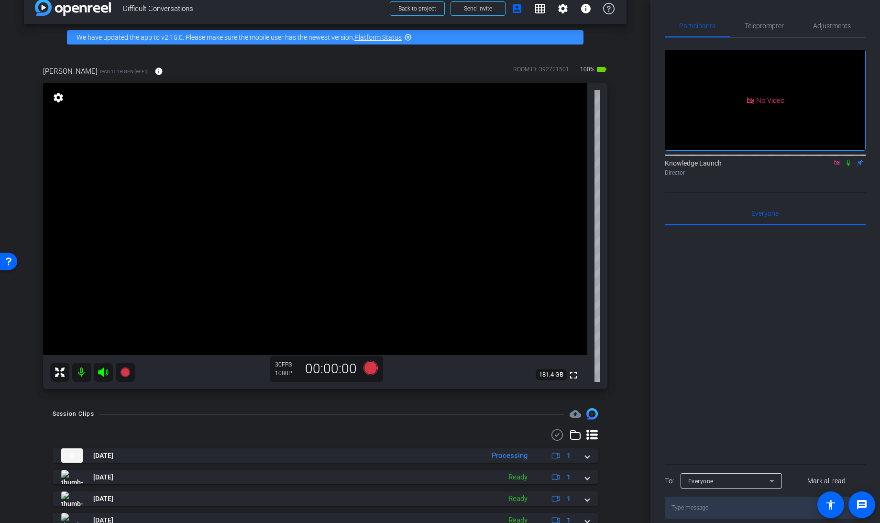
click at [837, 159] on icon at bounding box center [837, 162] width 8 height 7
click at [759, 29] on span "Teleprompter" at bounding box center [764, 25] width 39 height 7
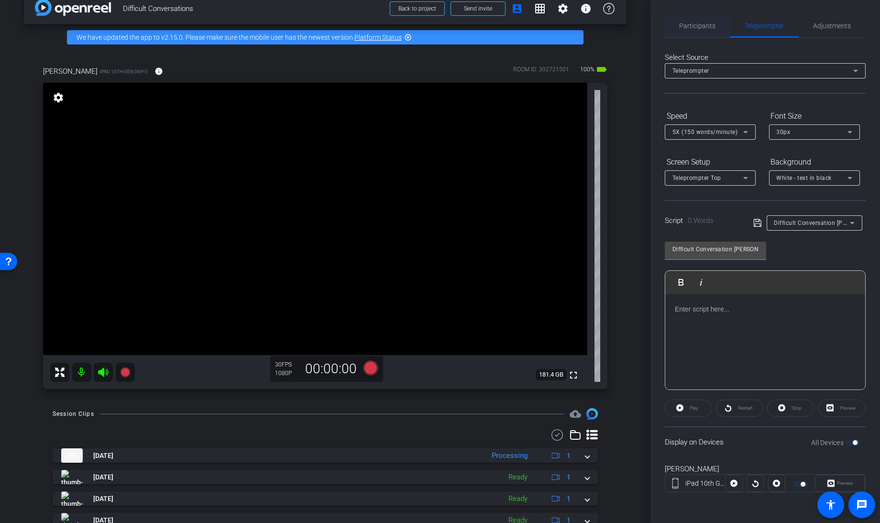
click at [698, 33] on span "Participants" at bounding box center [697, 25] width 36 height 23
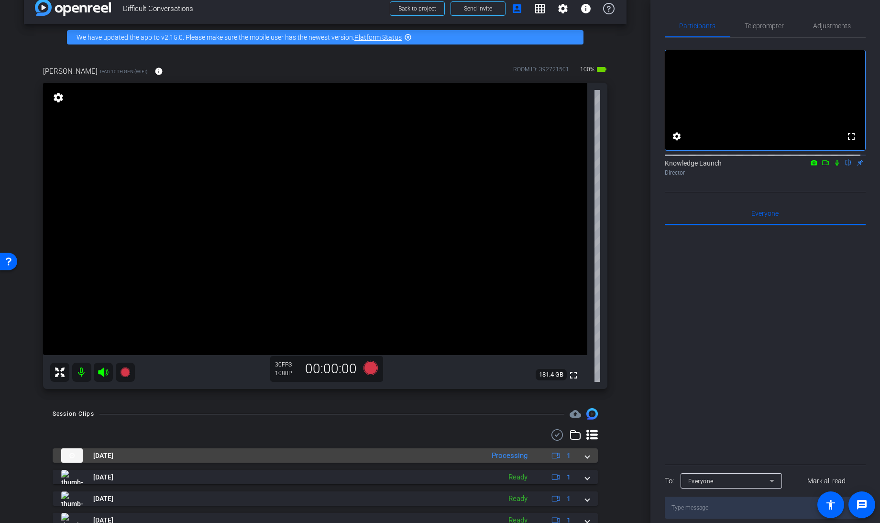
click at [585, 454] on span at bounding box center [587, 455] width 4 height 10
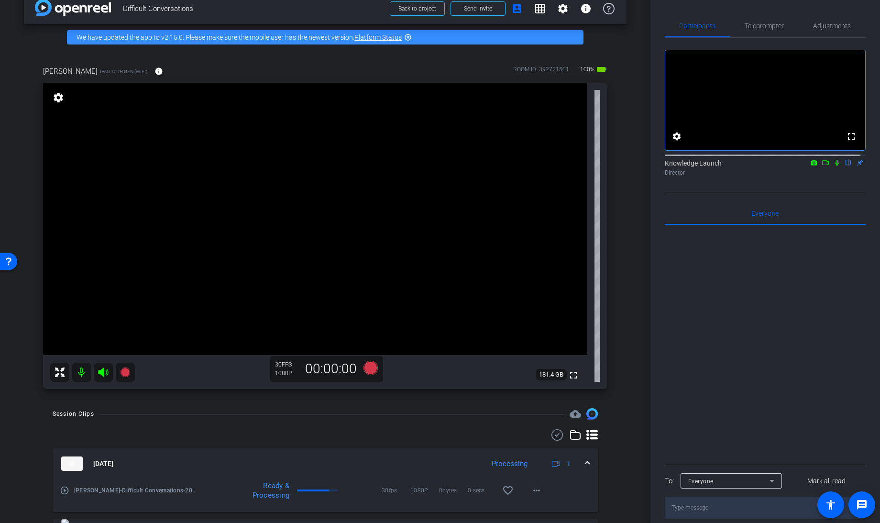
click at [585, 460] on span at bounding box center [587, 464] width 4 height 10
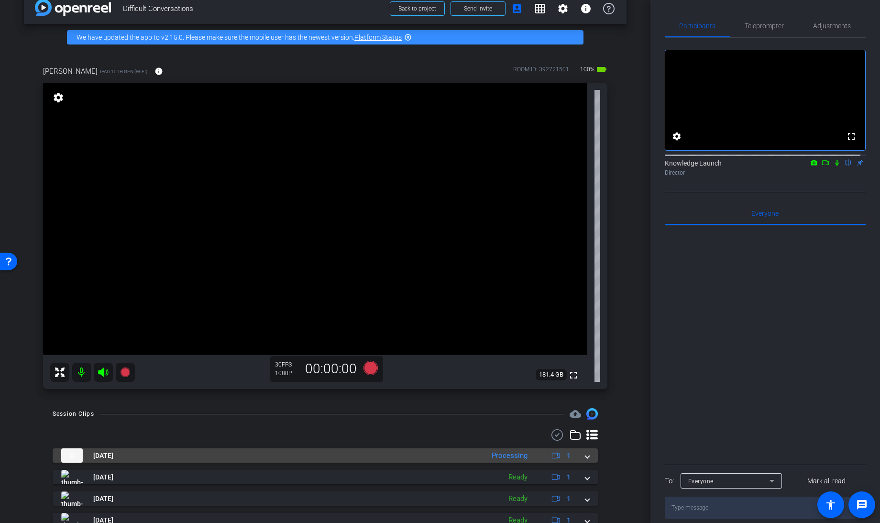
click at [582, 460] on mat-expansion-panel-header "[DATE] Processing 1" at bounding box center [325, 455] width 545 height 14
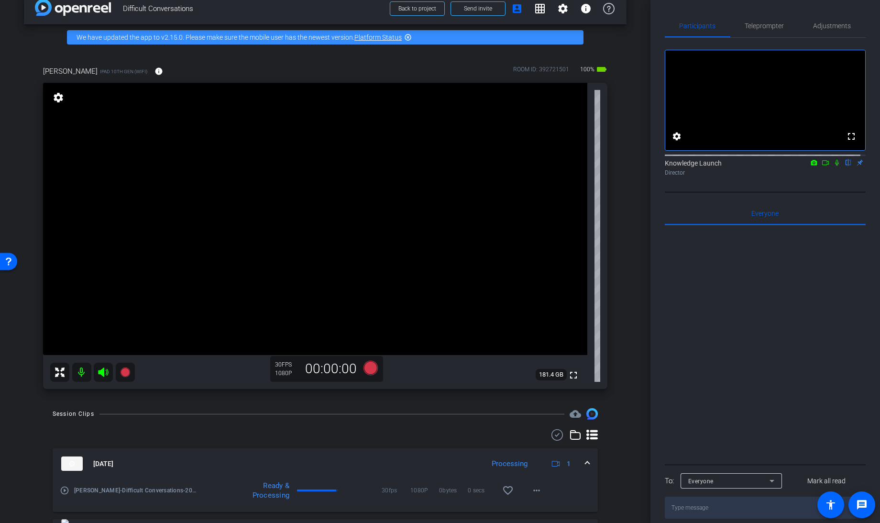
click at [578, 459] on div "[DATE] Processing 1" at bounding box center [323, 463] width 524 height 14
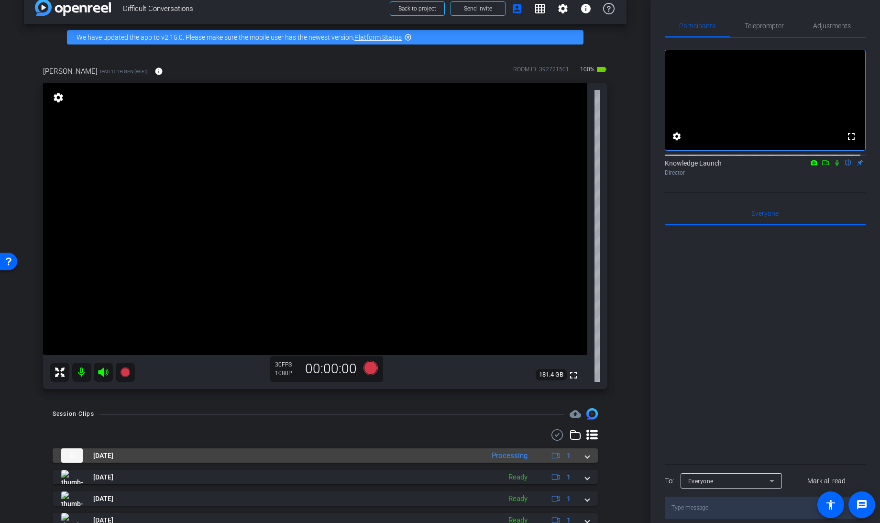
click at [585, 459] on span at bounding box center [587, 455] width 4 height 10
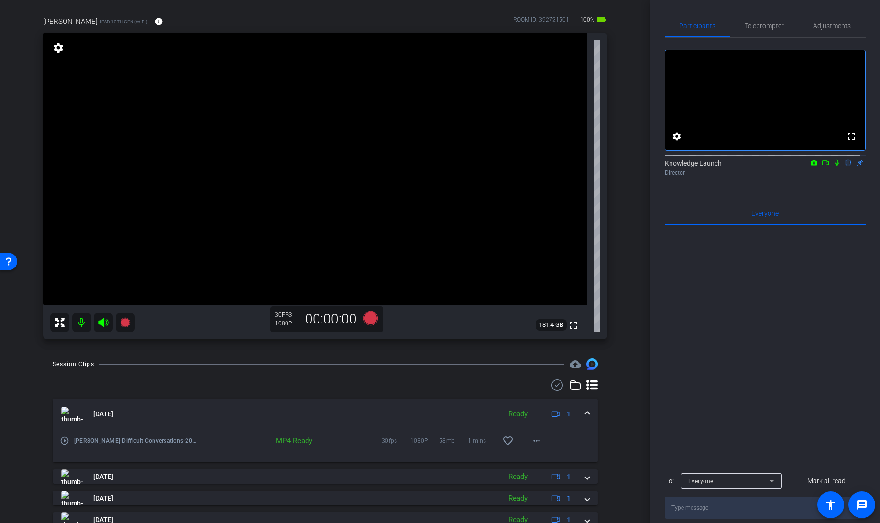
scroll to position [66, 0]
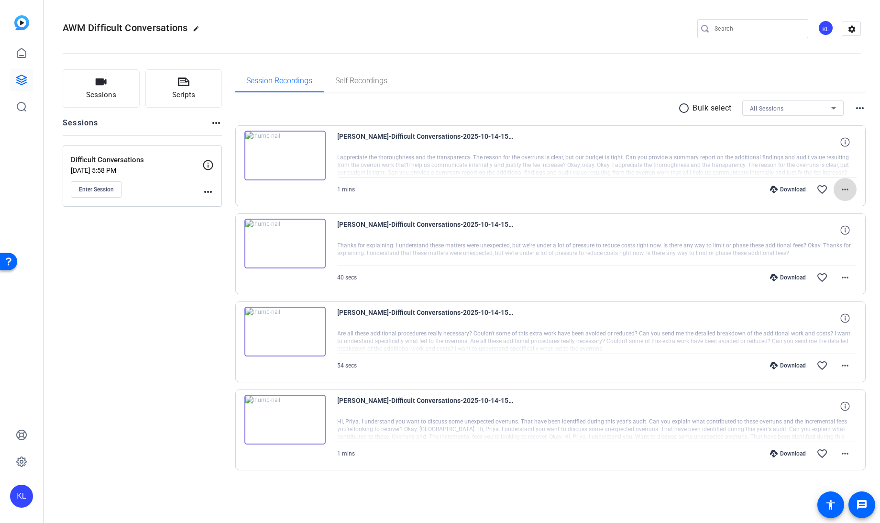
click at [849, 185] on mat-icon "more_horiz" at bounding box center [844, 189] width 11 height 11
click at [816, 231] on span "Download MP4" at bounding box center [819, 232] width 57 height 11
click at [844, 273] on mat-icon "more_horiz" at bounding box center [844, 277] width 11 height 11
click at [815, 317] on span "Download MP4" at bounding box center [819, 320] width 57 height 11
click at [846, 364] on mat-icon "more_horiz" at bounding box center [844, 365] width 11 height 11
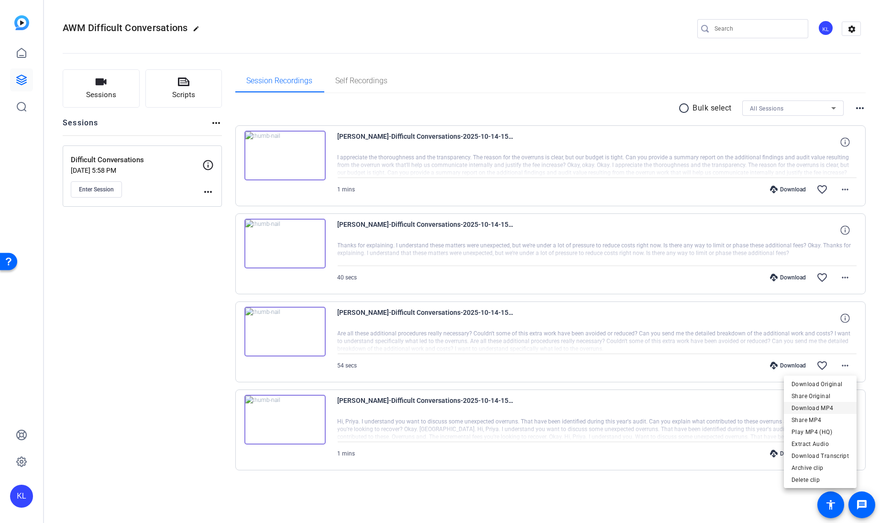
click at [811, 406] on span "Download MP4" at bounding box center [819, 407] width 57 height 11
click at [849, 454] on mat-icon "more_horiz" at bounding box center [844, 453] width 11 height 11
click at [823, 357] on span "Download MP4" at bounding box center [819, 359] width 57 height 11
